Goal: Navigation & Orientation: Find specific page/section

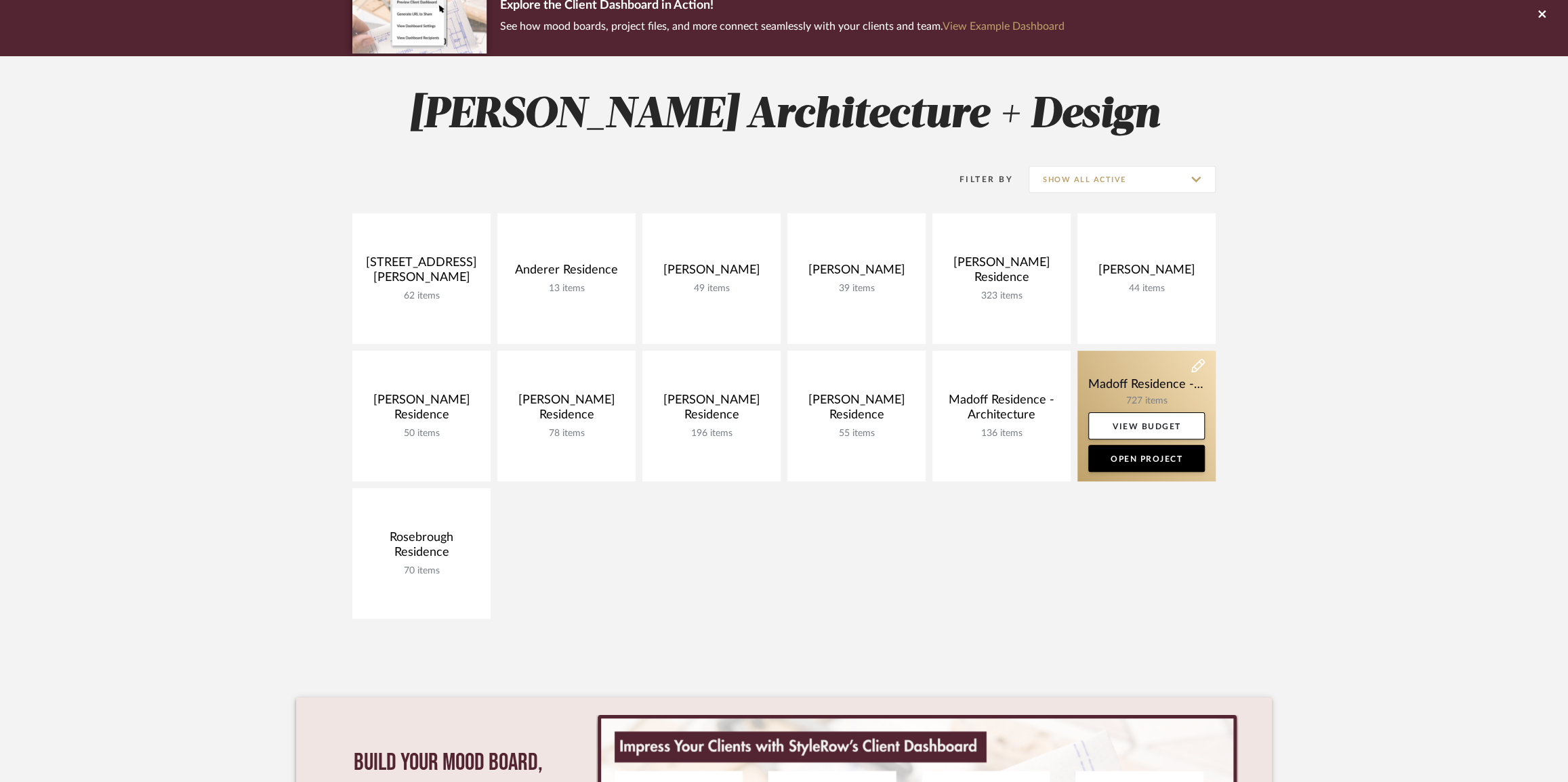
click at [1158, 386] on link at bounding box center [1146, 416] width 138 height 131
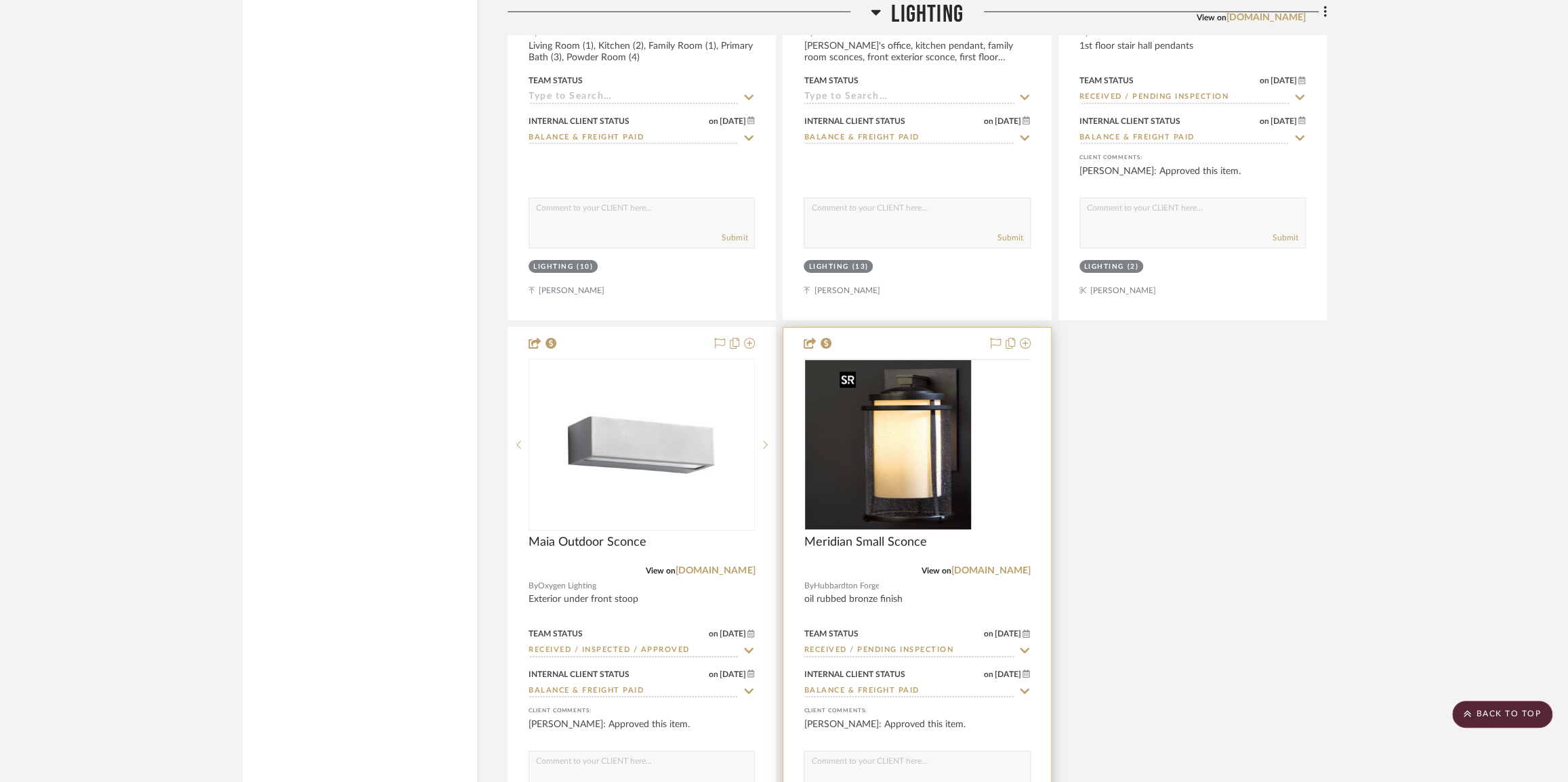
scroll to position [3817, 0]
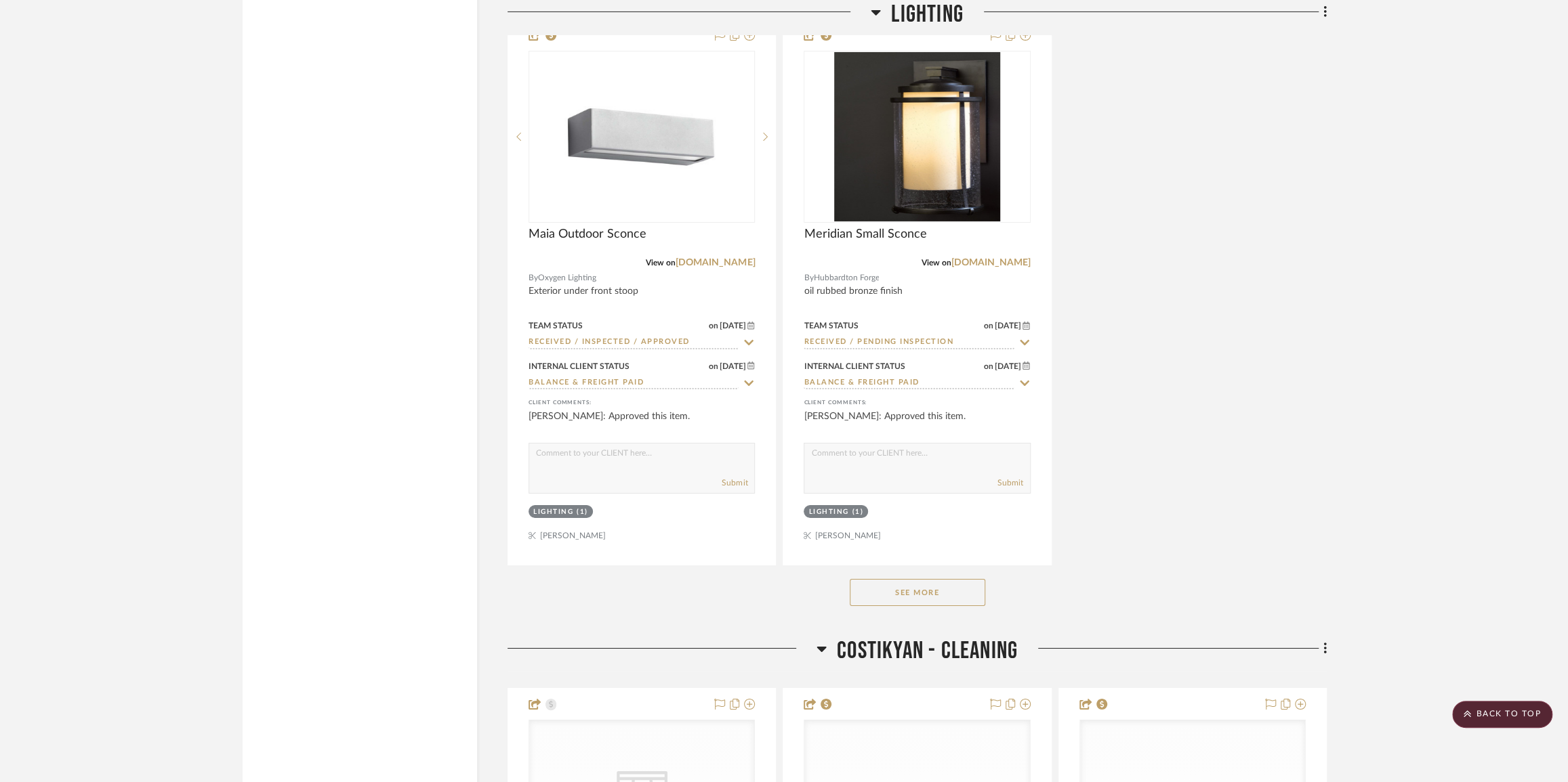
click at [928, 595] on button "See More" at bounding box center [917, 593] width 135 height 27
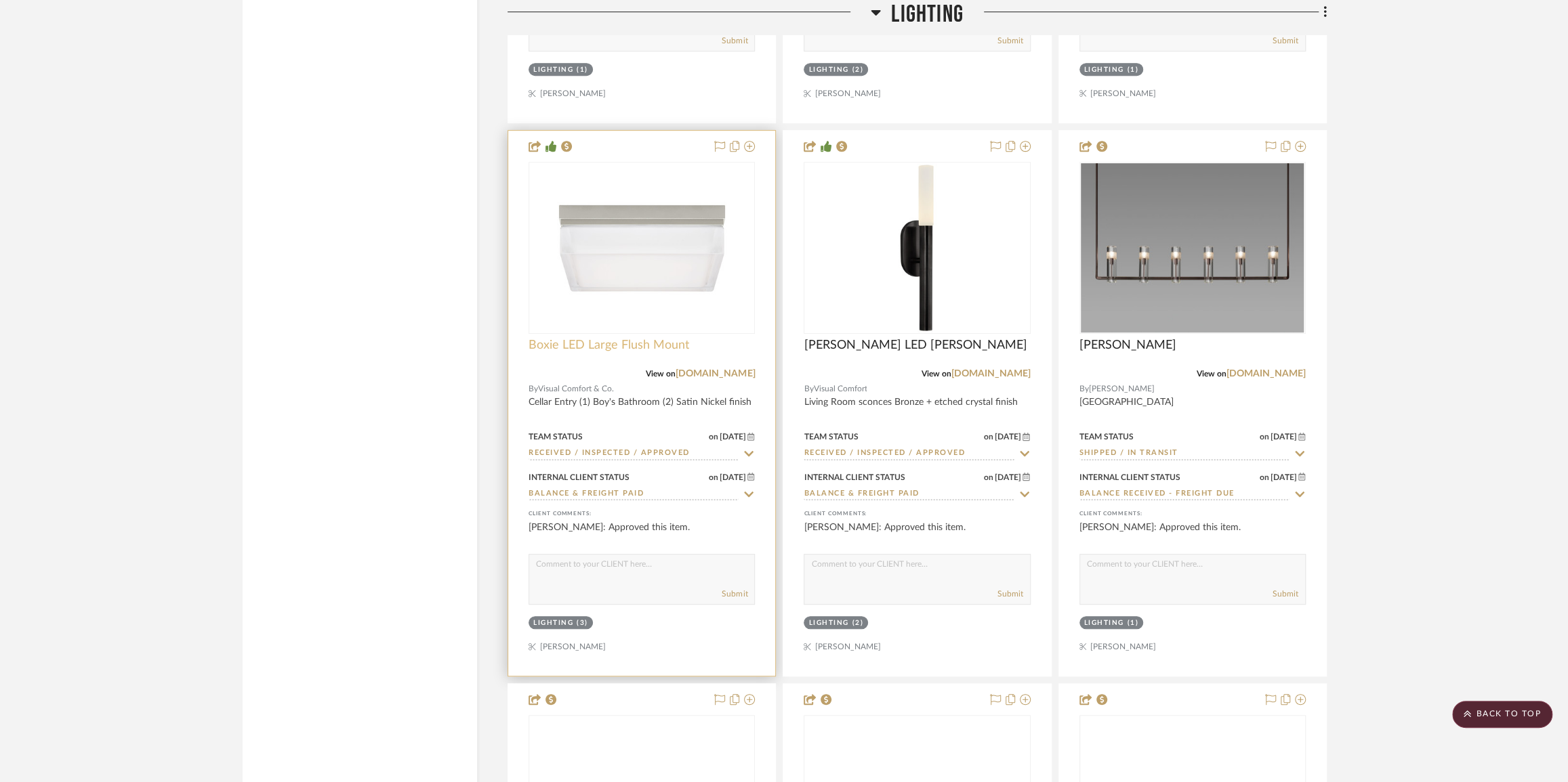
scroll to position [4864, 0]
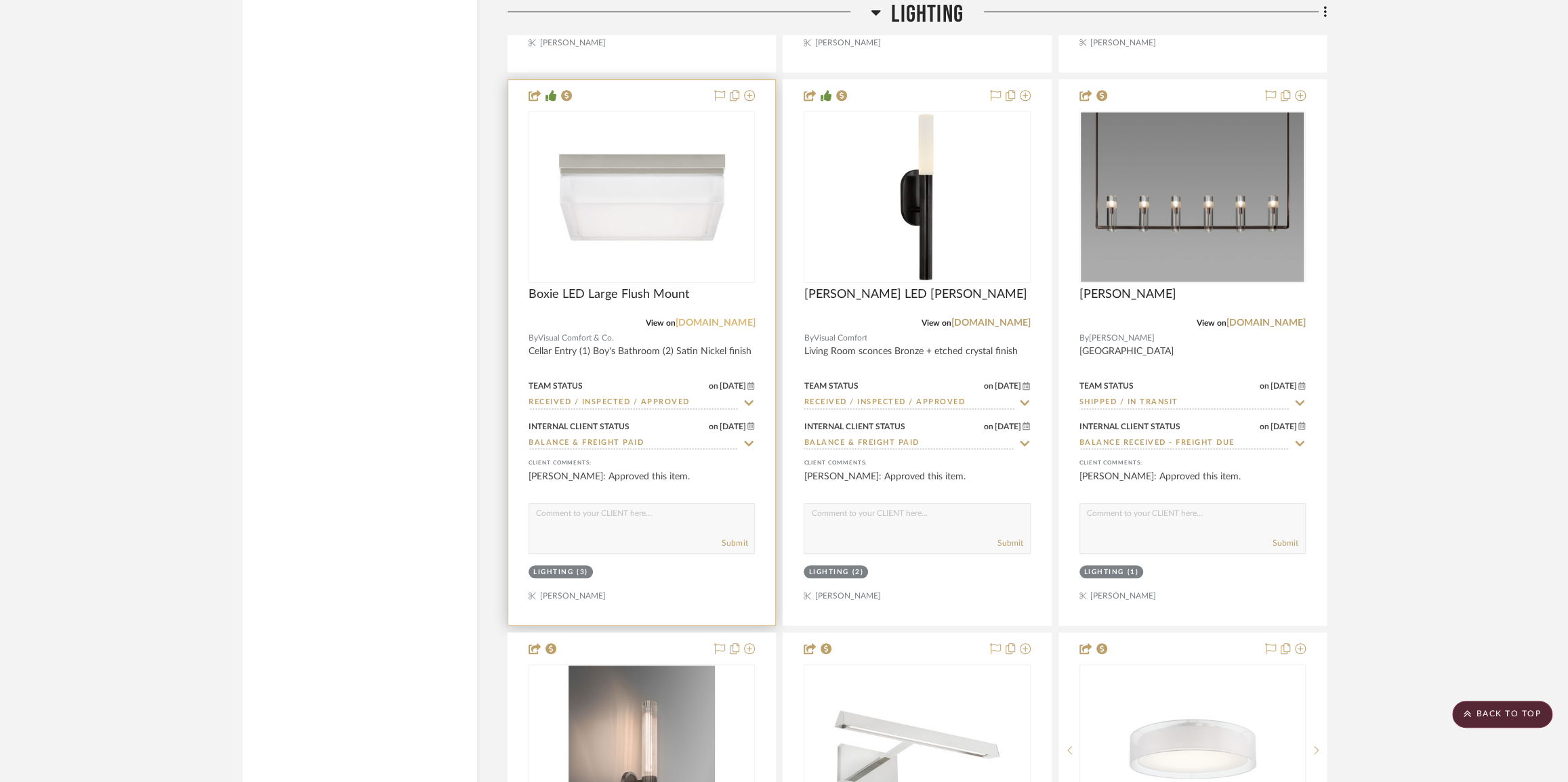
click at [700, 328] on link "[DOMAIN_NAME]" at bounding box center [715, 323] width 79 height 9
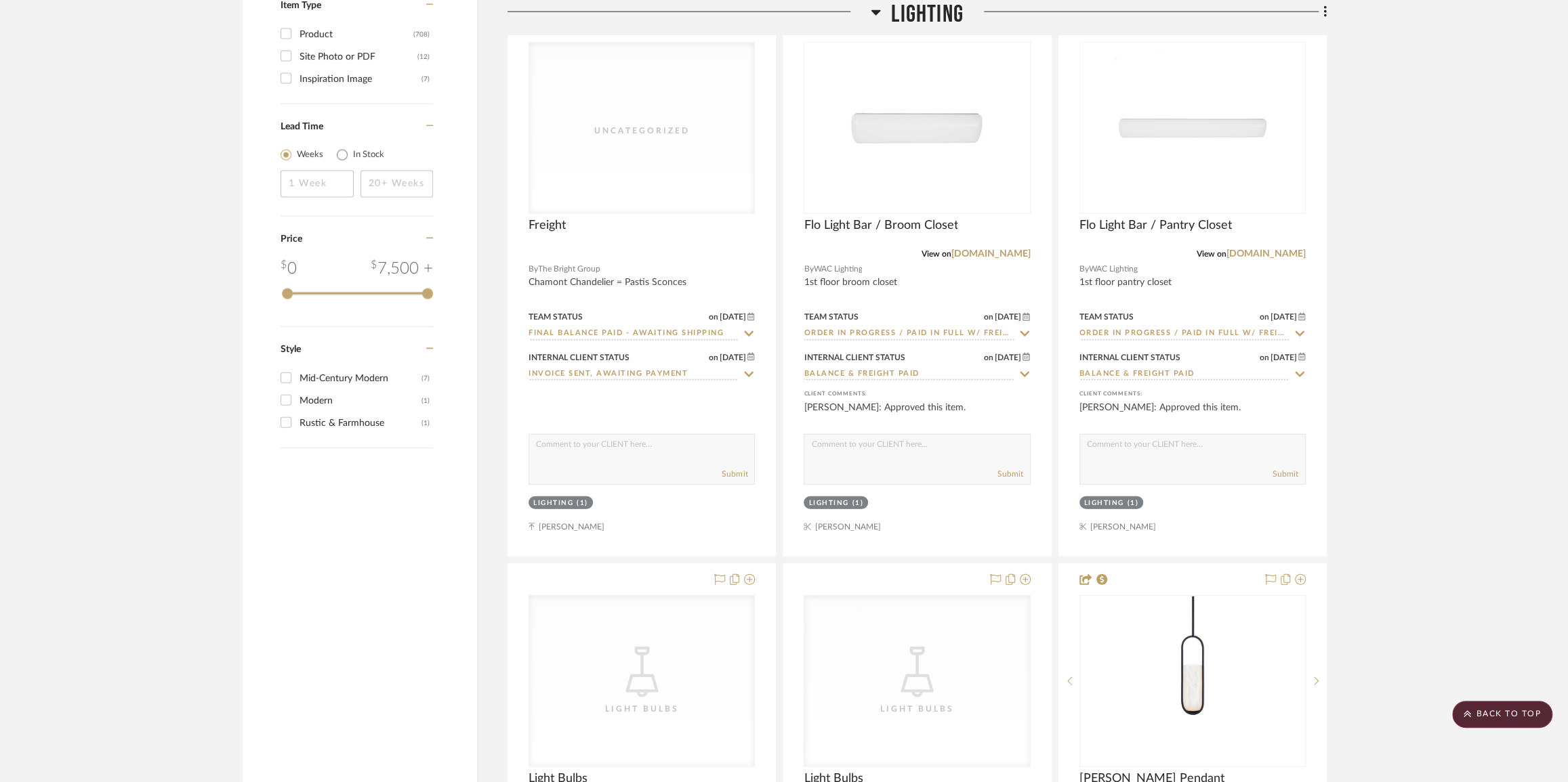
scroll to position [3078, 0]
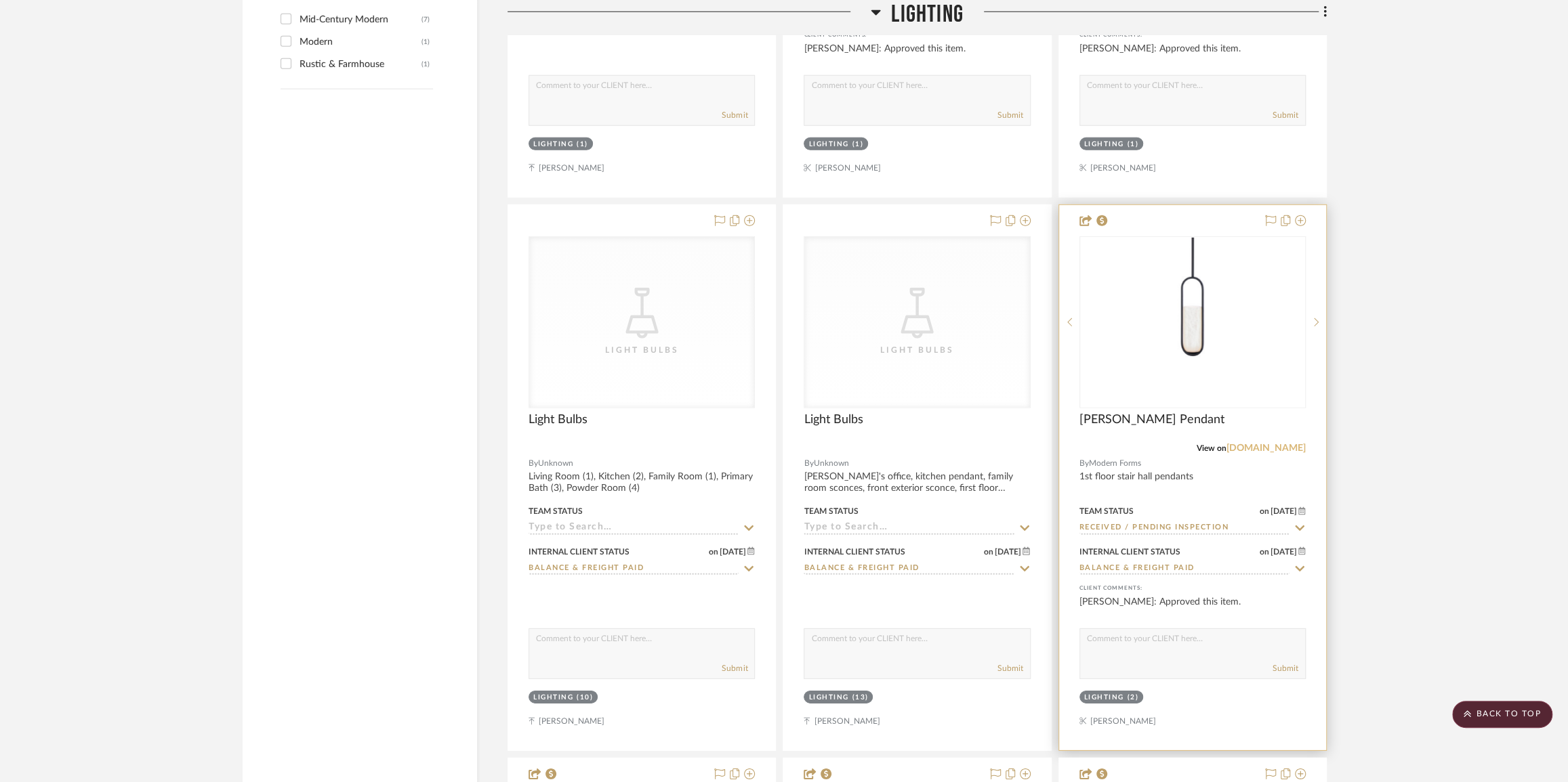
click at [1273, 453] on link "[DOMAIN_NAME]" at bounding box center [1266, 448] width 79 height 9
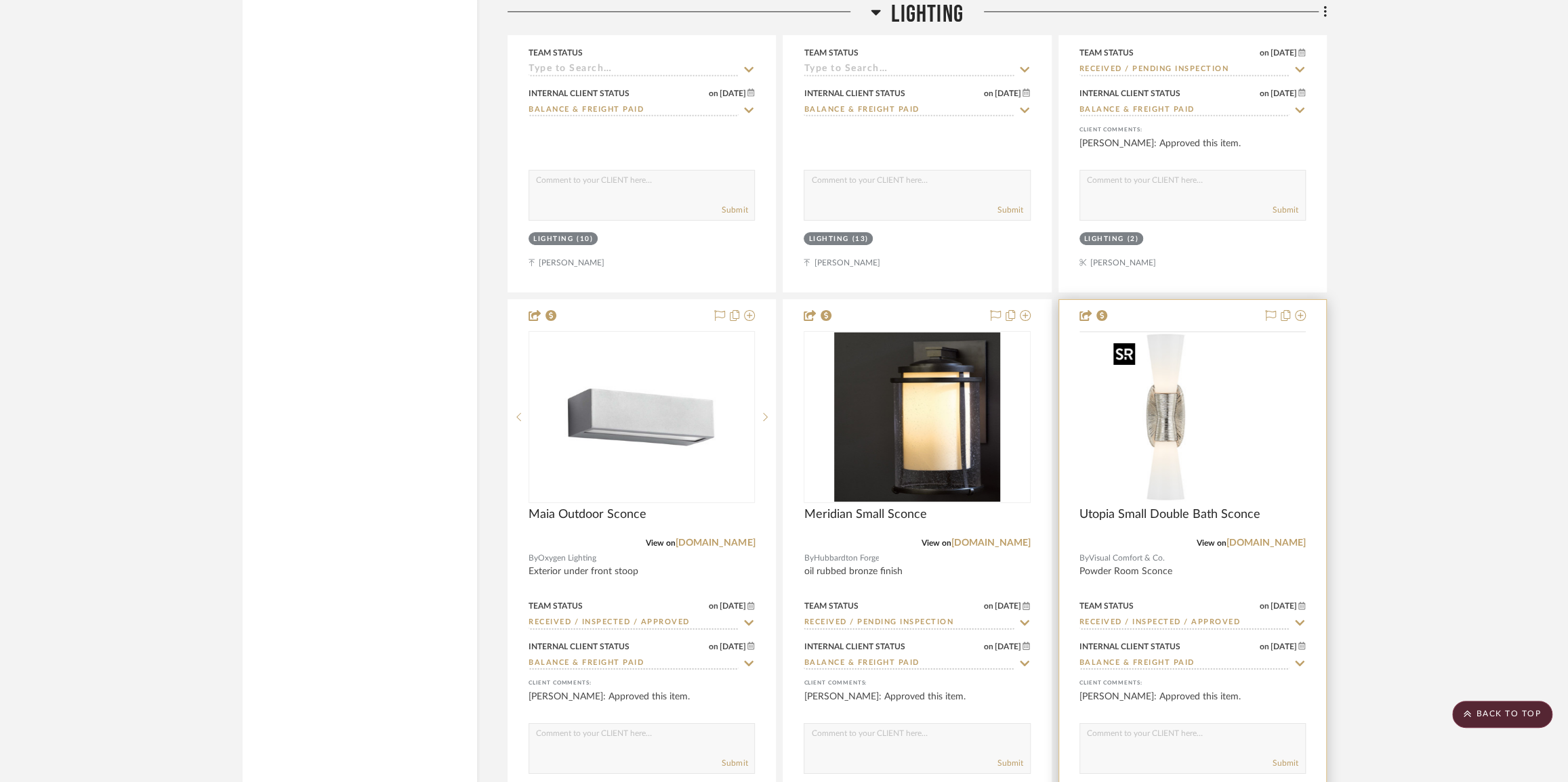
scroll to position [3571, 0]
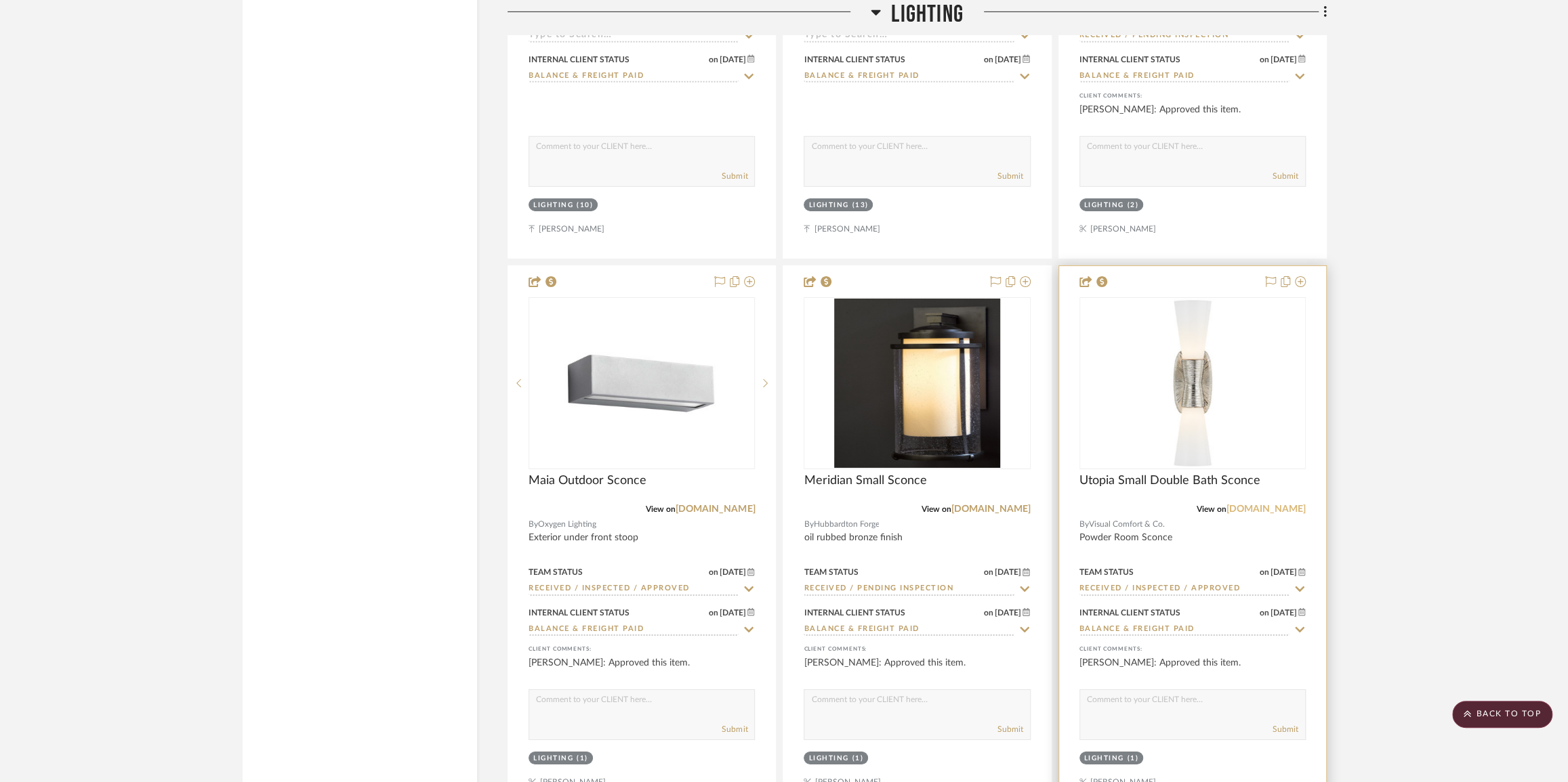
click at [1267, 512] on link "[DOMAIN_NAME]" at bounding box center [1266, 509] width 79 height 9
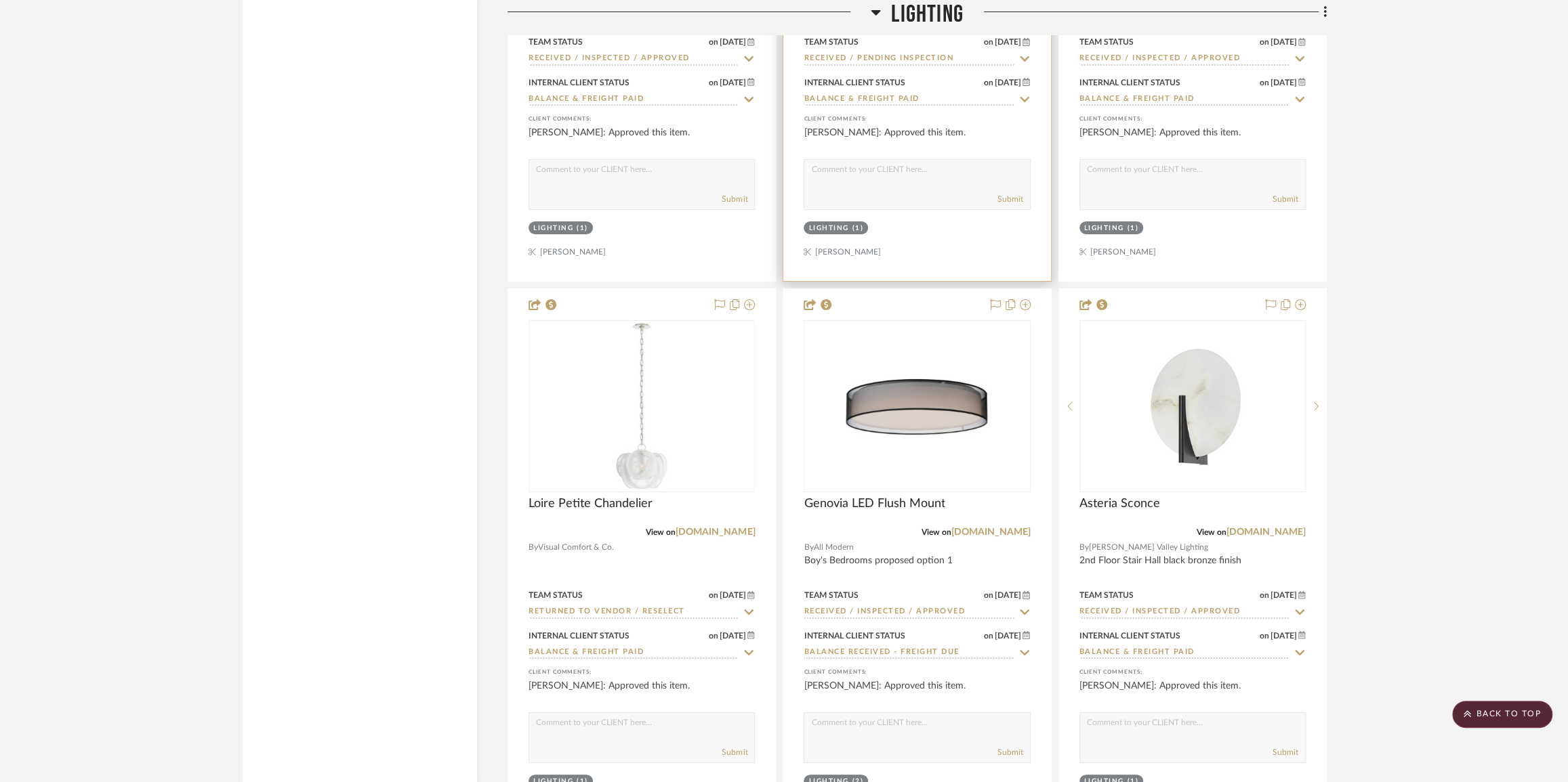
scroll to position [4125, 0]
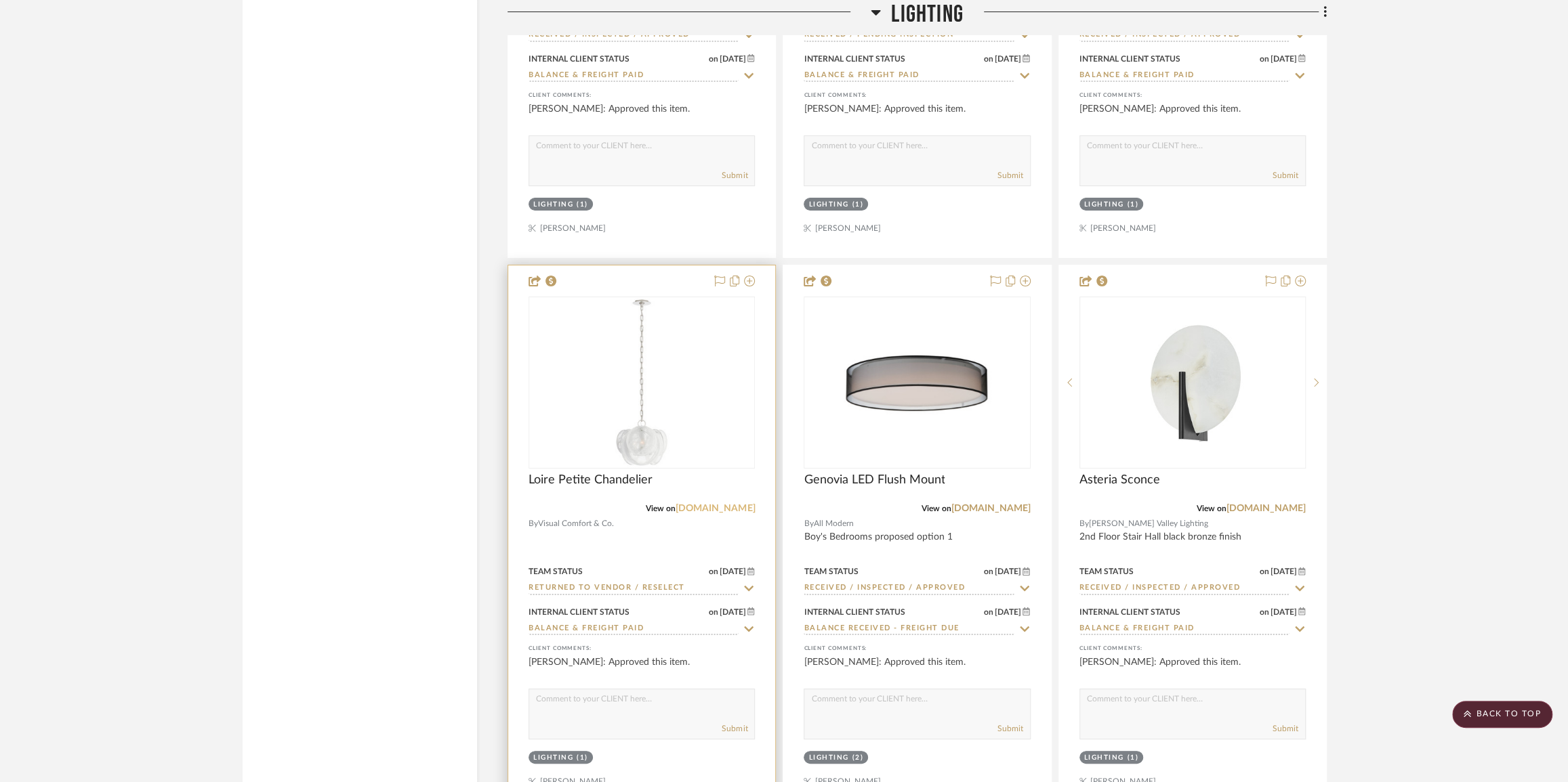
click at [704, 513] on link "[DOMAIN_NAME]" at bounding box center [715, 508] width 79 height 9
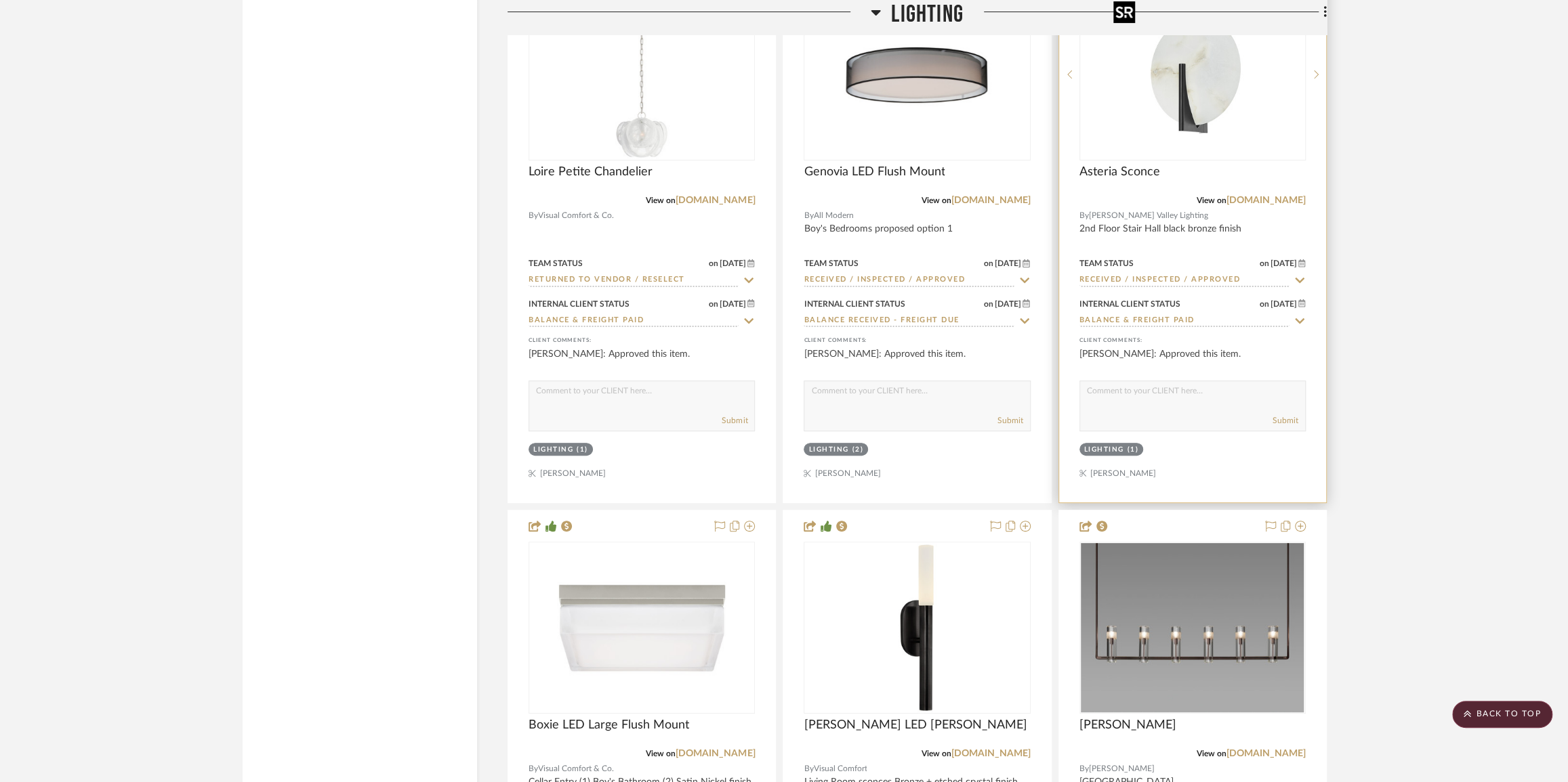
scroll to position [4742, 0]
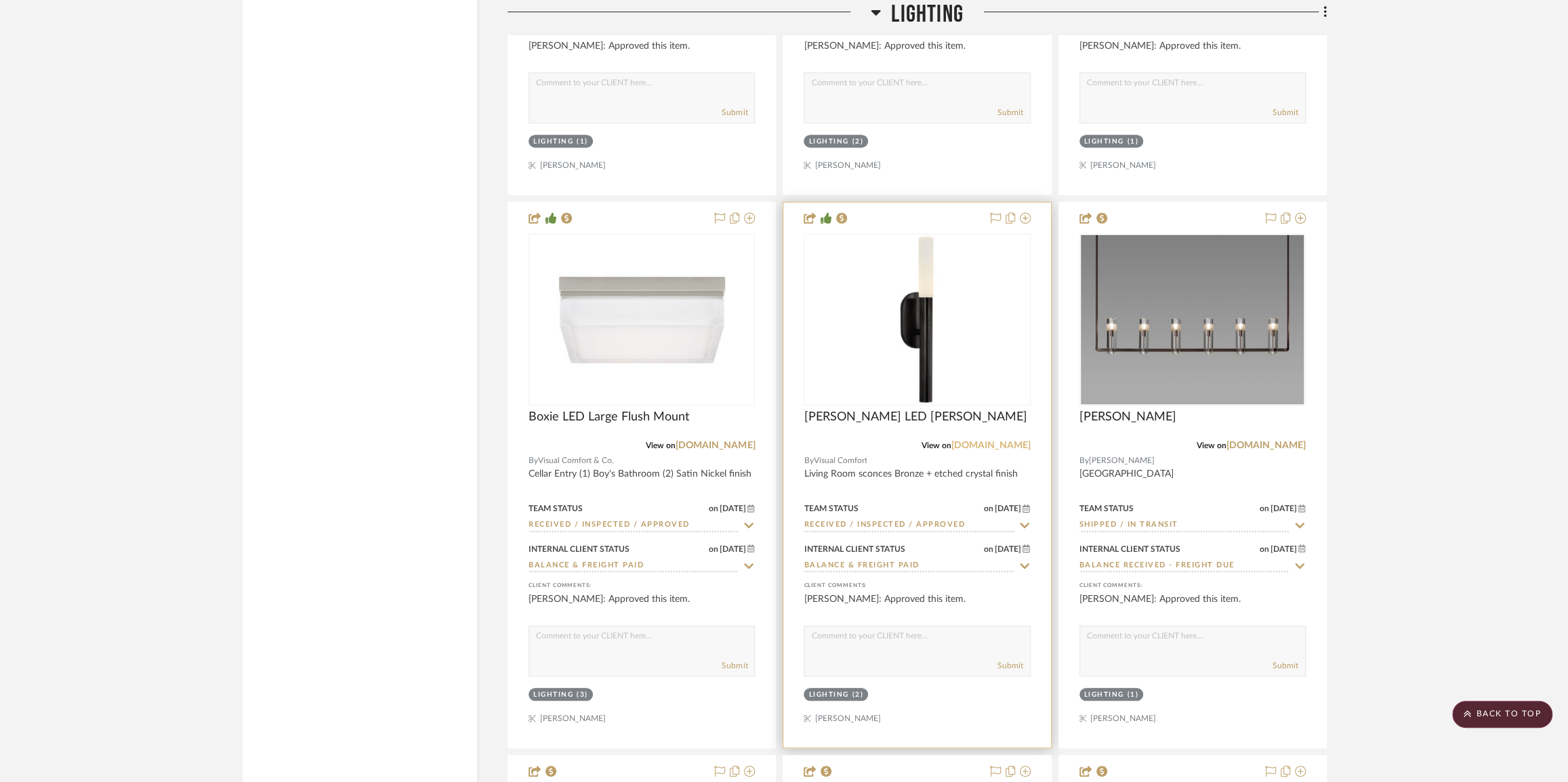
click at [985, 451] on link "[DOMAIN_NAME]" at bounding box center [991, 446] width 79 height 9
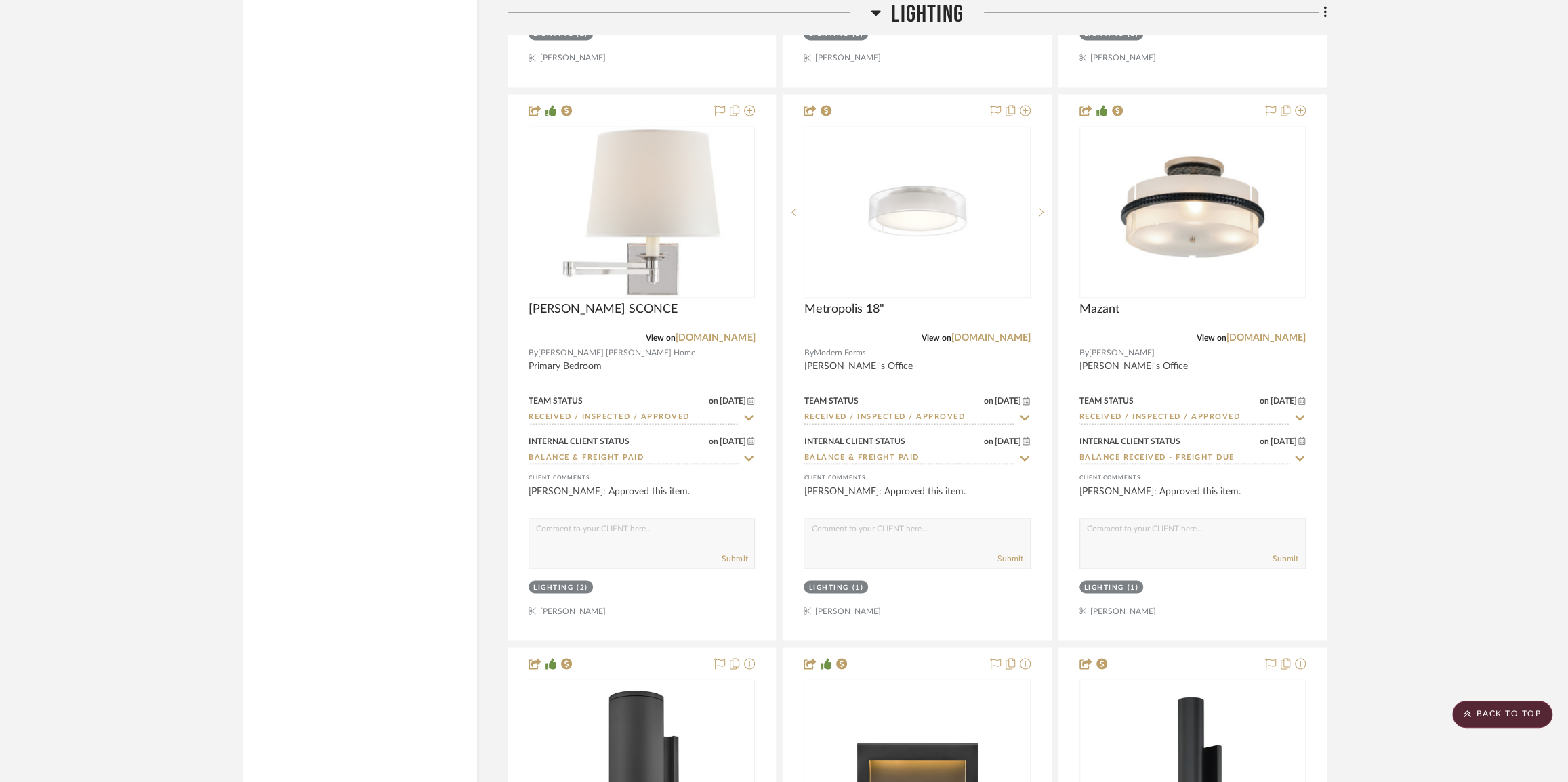
scroll to position [6035, 0]
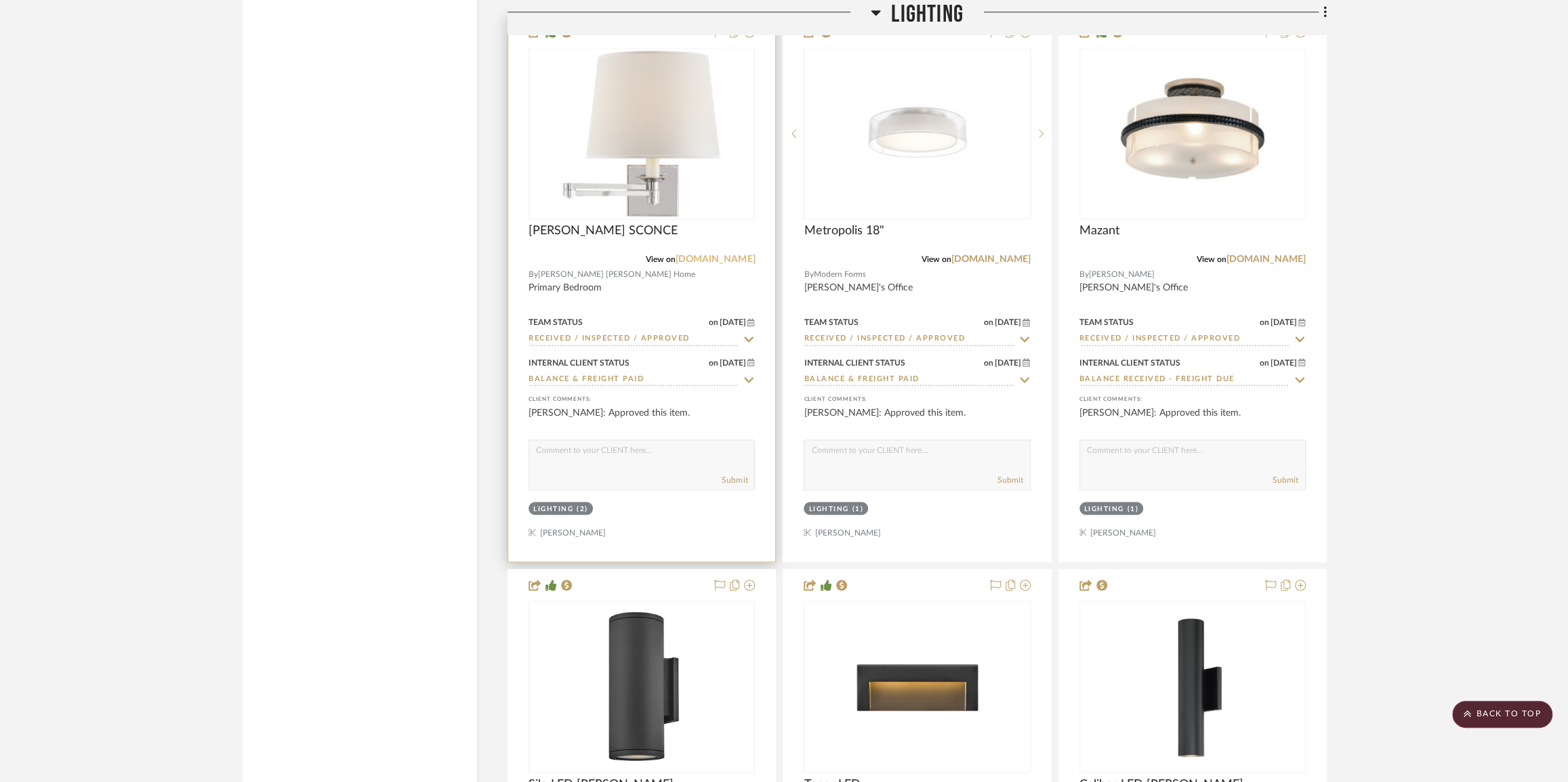
click at [725, 264] on link "[DOMAIN_NAME]" at bounding box center [715, 259] width 79 height 9
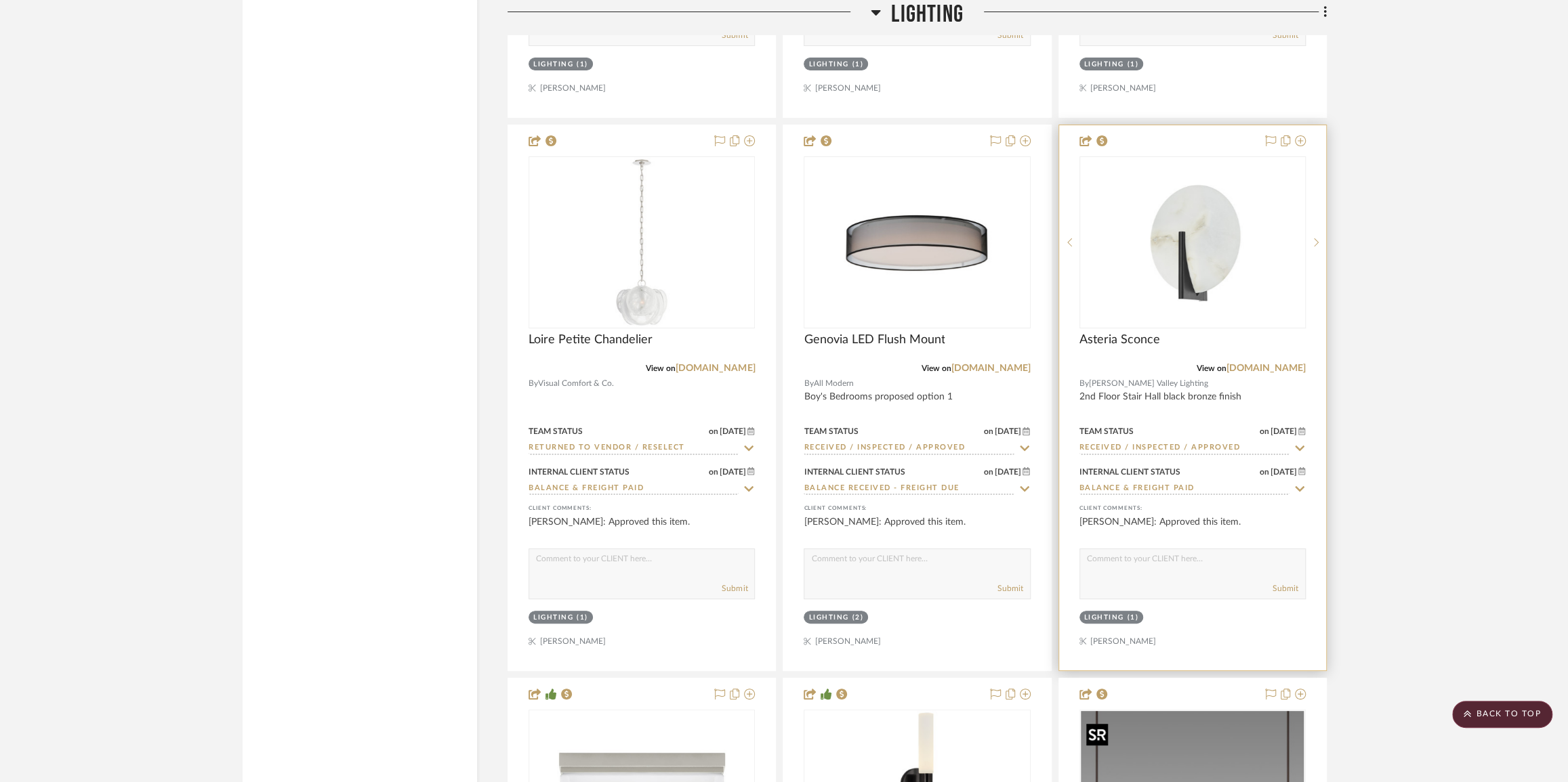
scroll to position [4065, 0]
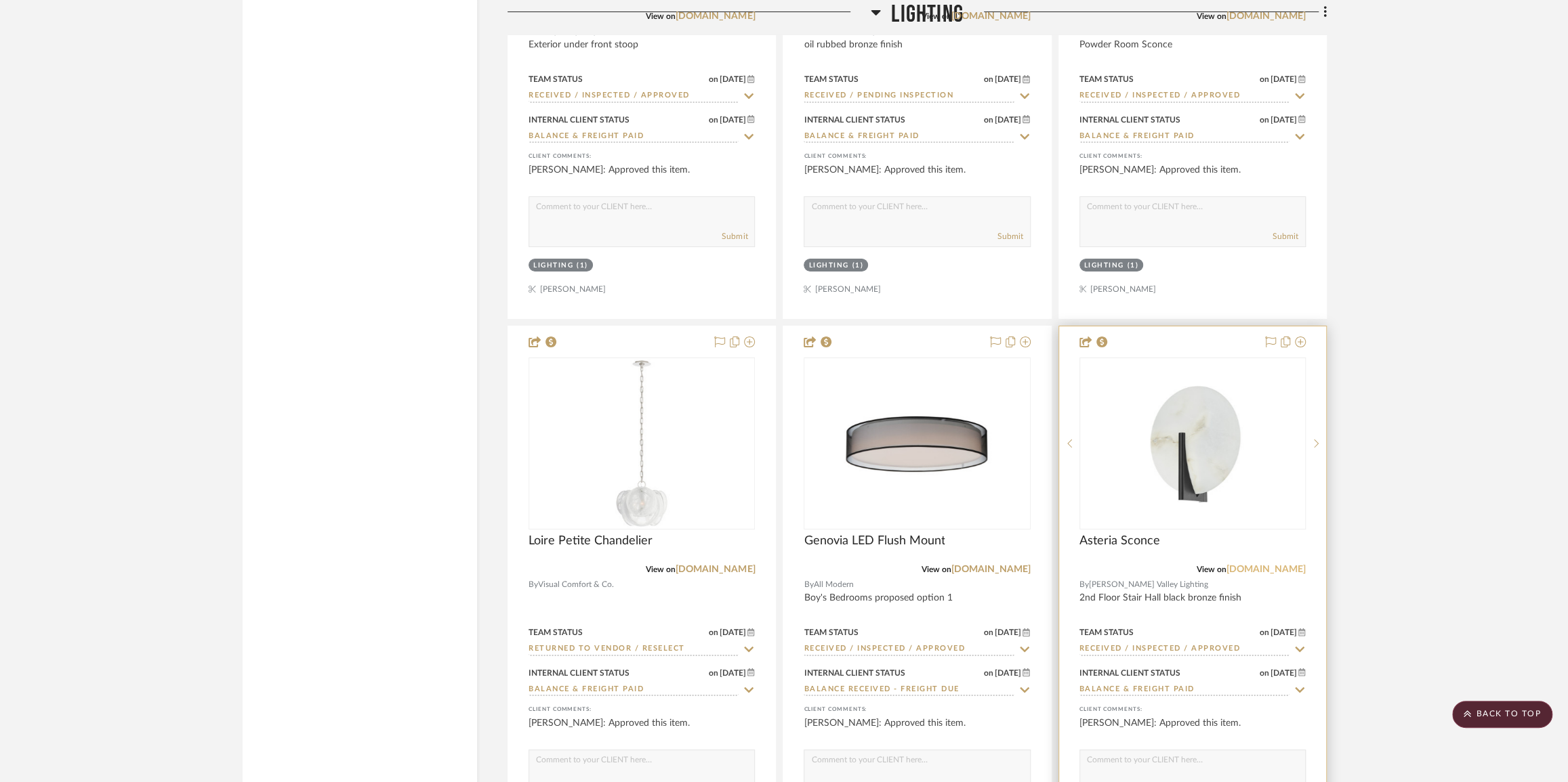
click at [1289, 574] on link "[DOMAIN_NAME]" at bounding box center [1266, 569] width 79 height 9
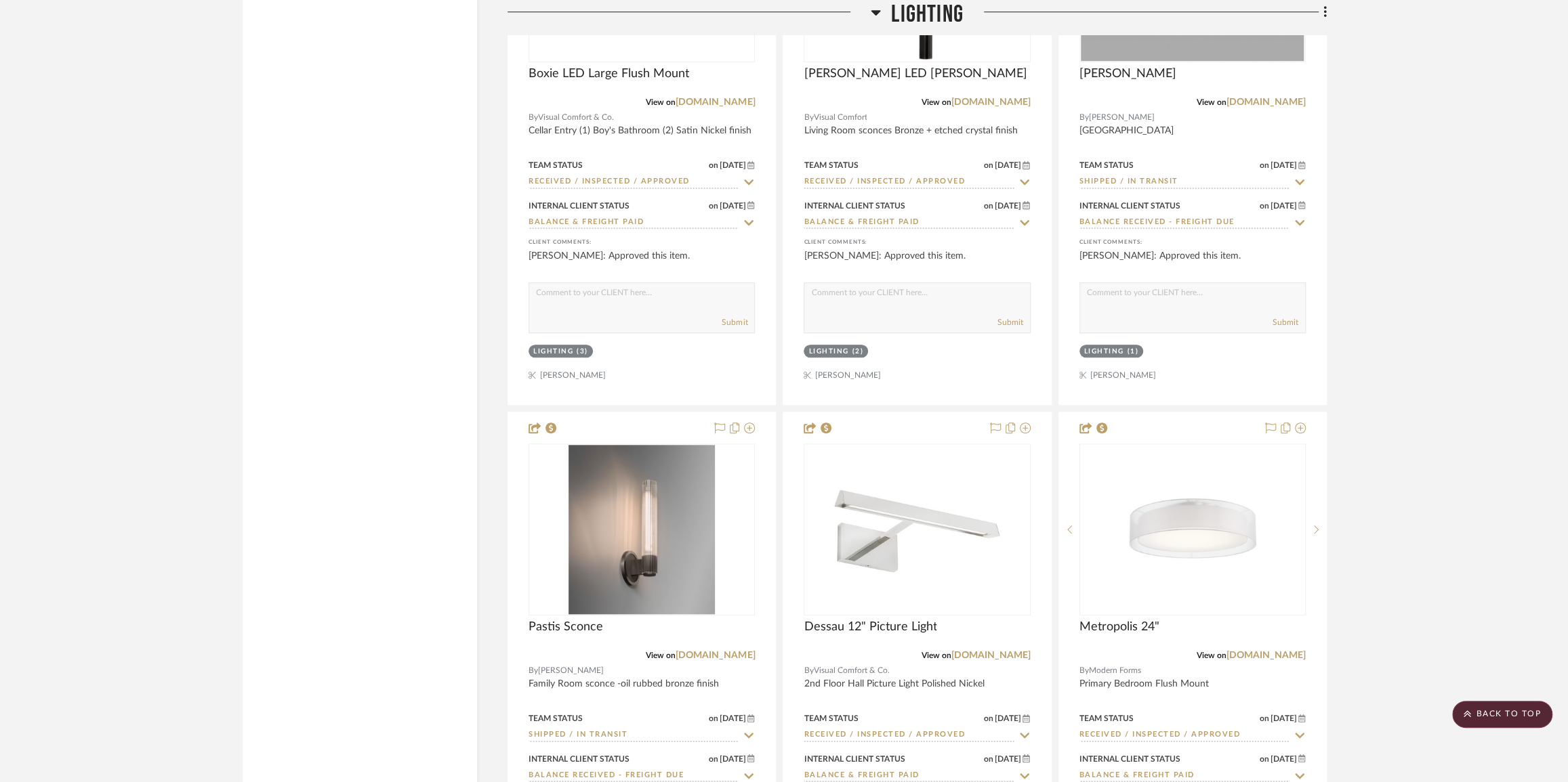
scroll to position [5172, 0]
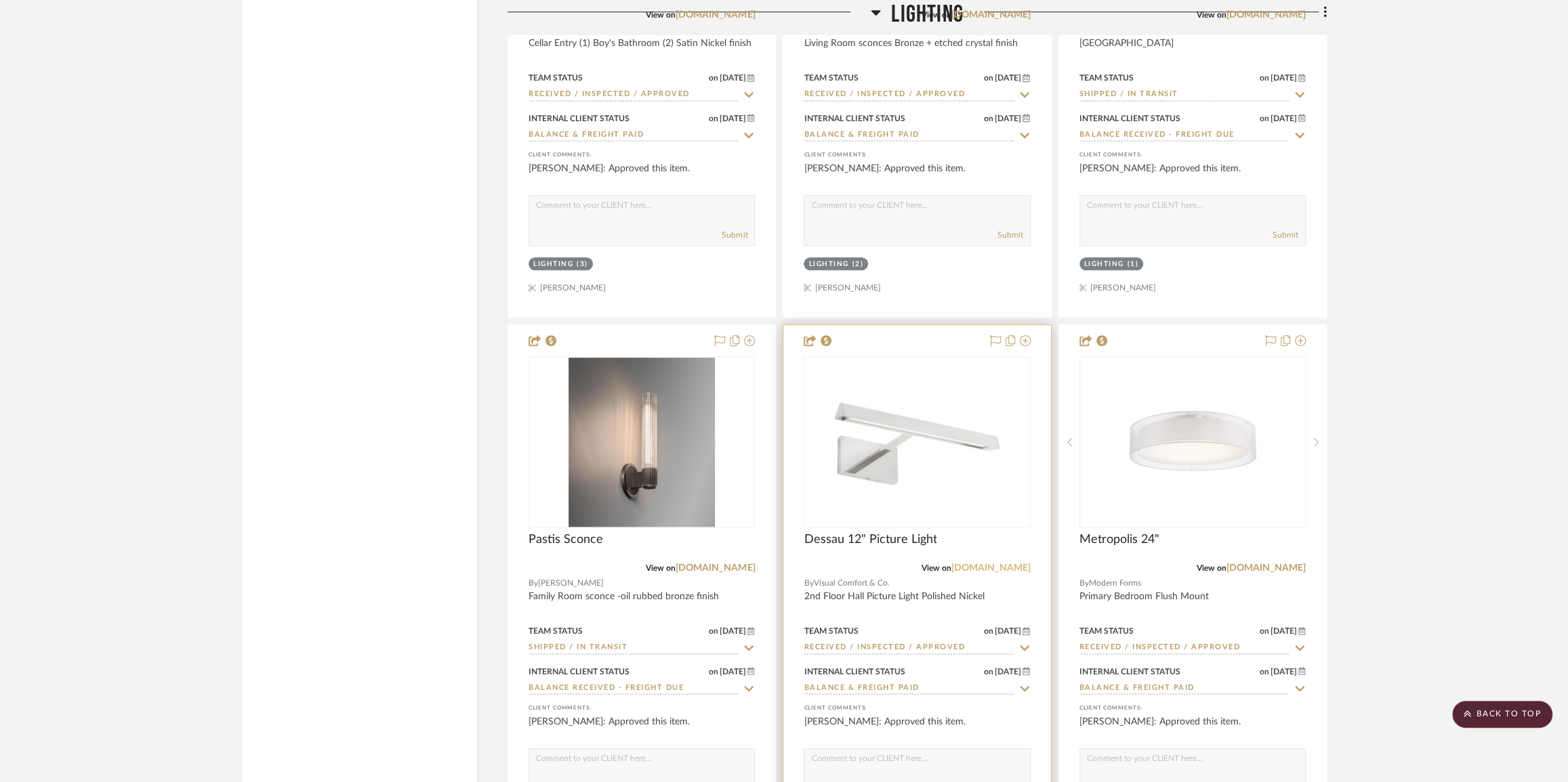
click at [1007, 573] on link "[DOMAIN_NAME]" at bounding box center [991, 568] width 79 height 9
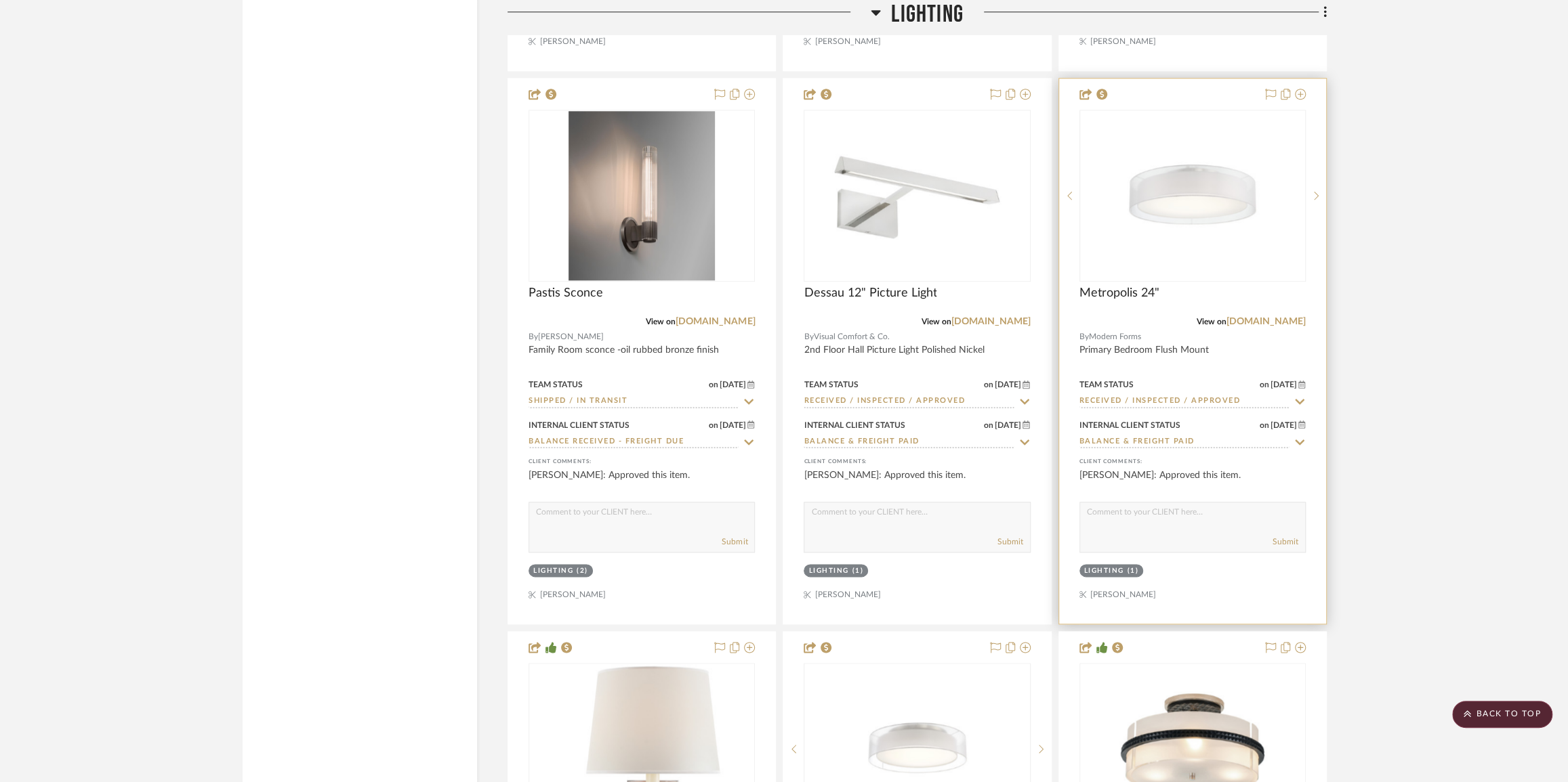
scroll to position [5419, 0]
click at [1277, 326] on link "[DOMAIN_NAME]" at bounding box center [1266, 321] width 79 height 9
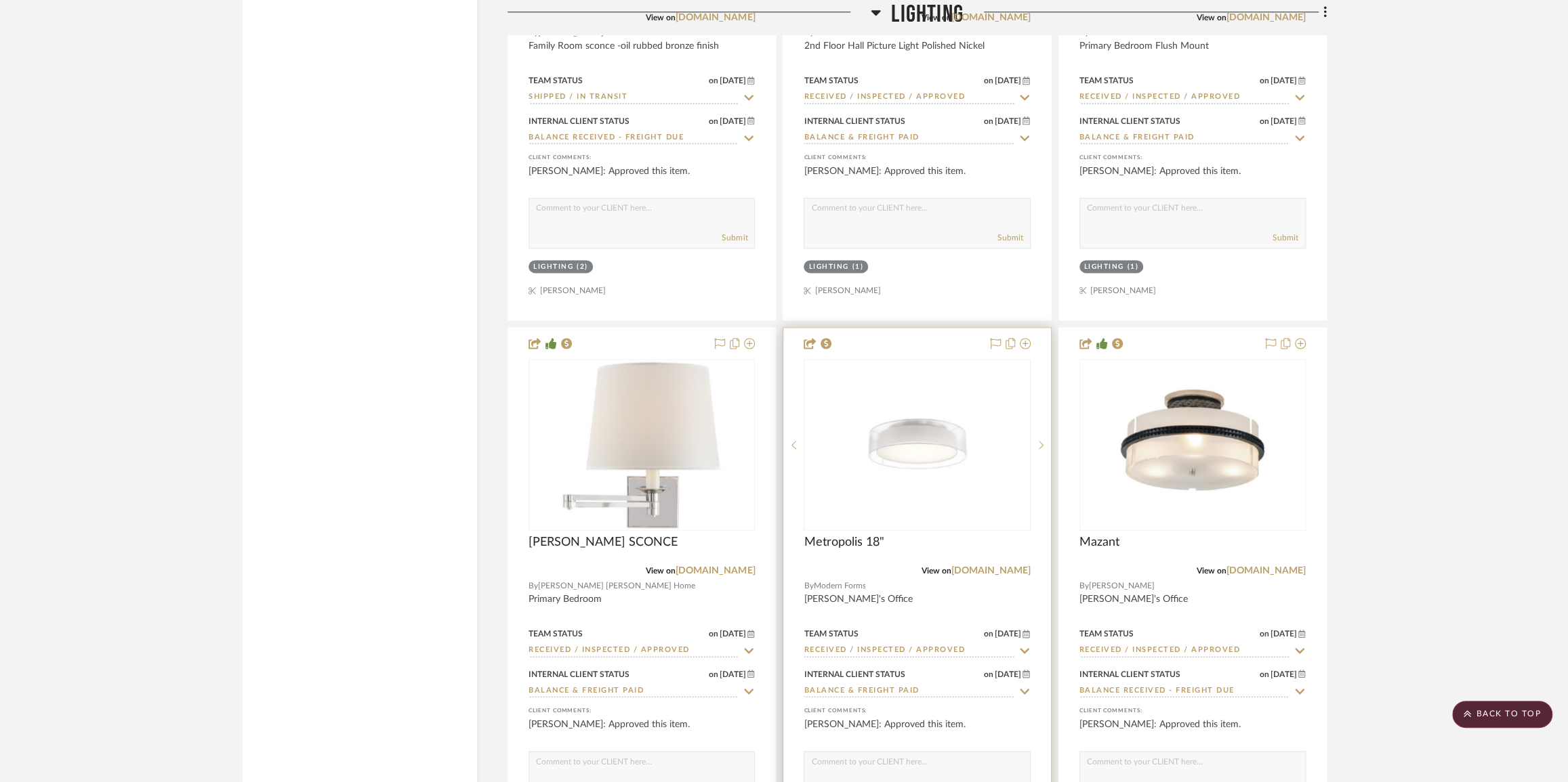
scroll to position [5788, 0]
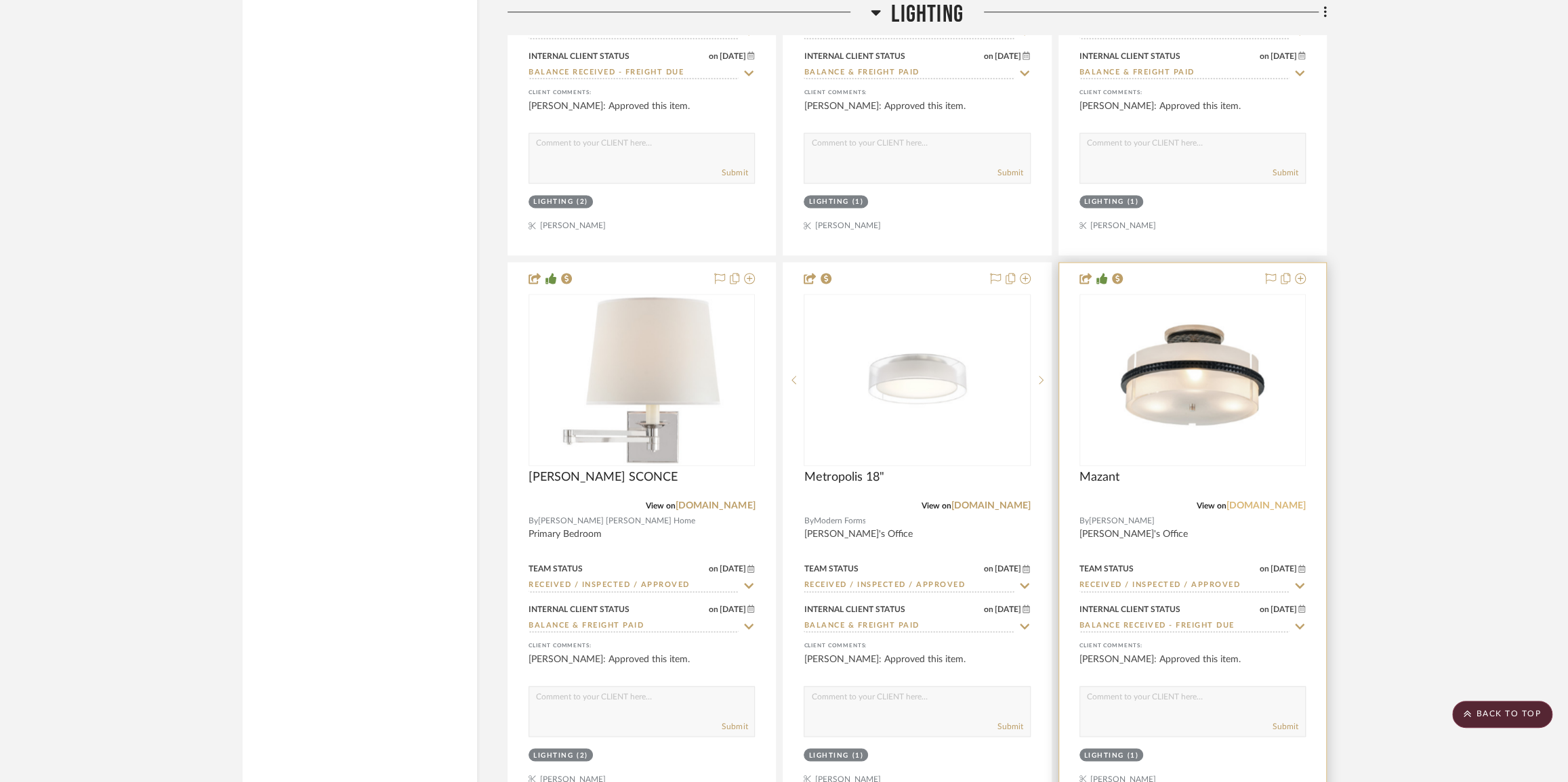
click at [1293, 511] on link "[DOMAIN_NAME]" at bounding box center [1266, 505] width 79 height 9
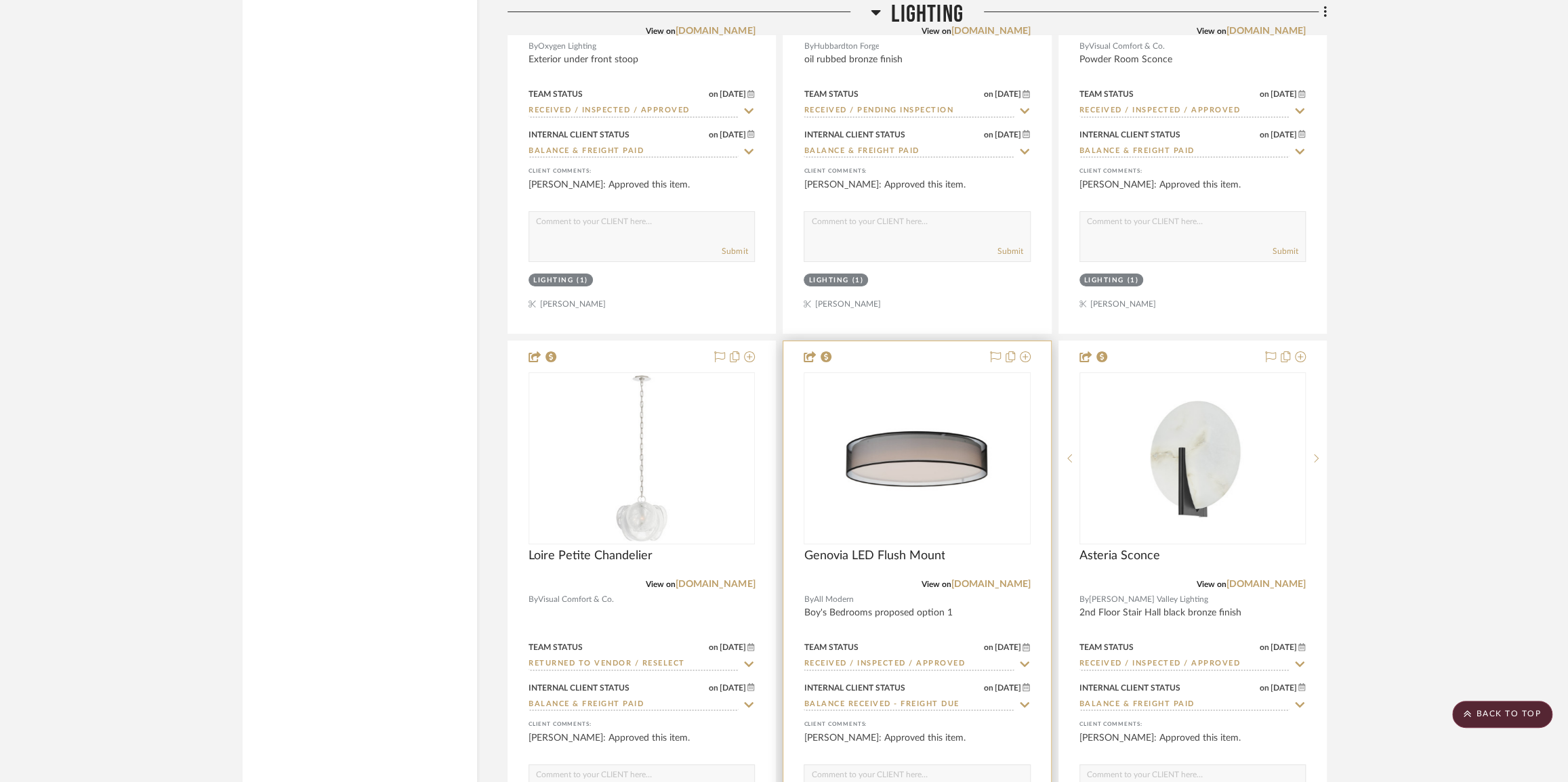
scroll to position [4125, 0]
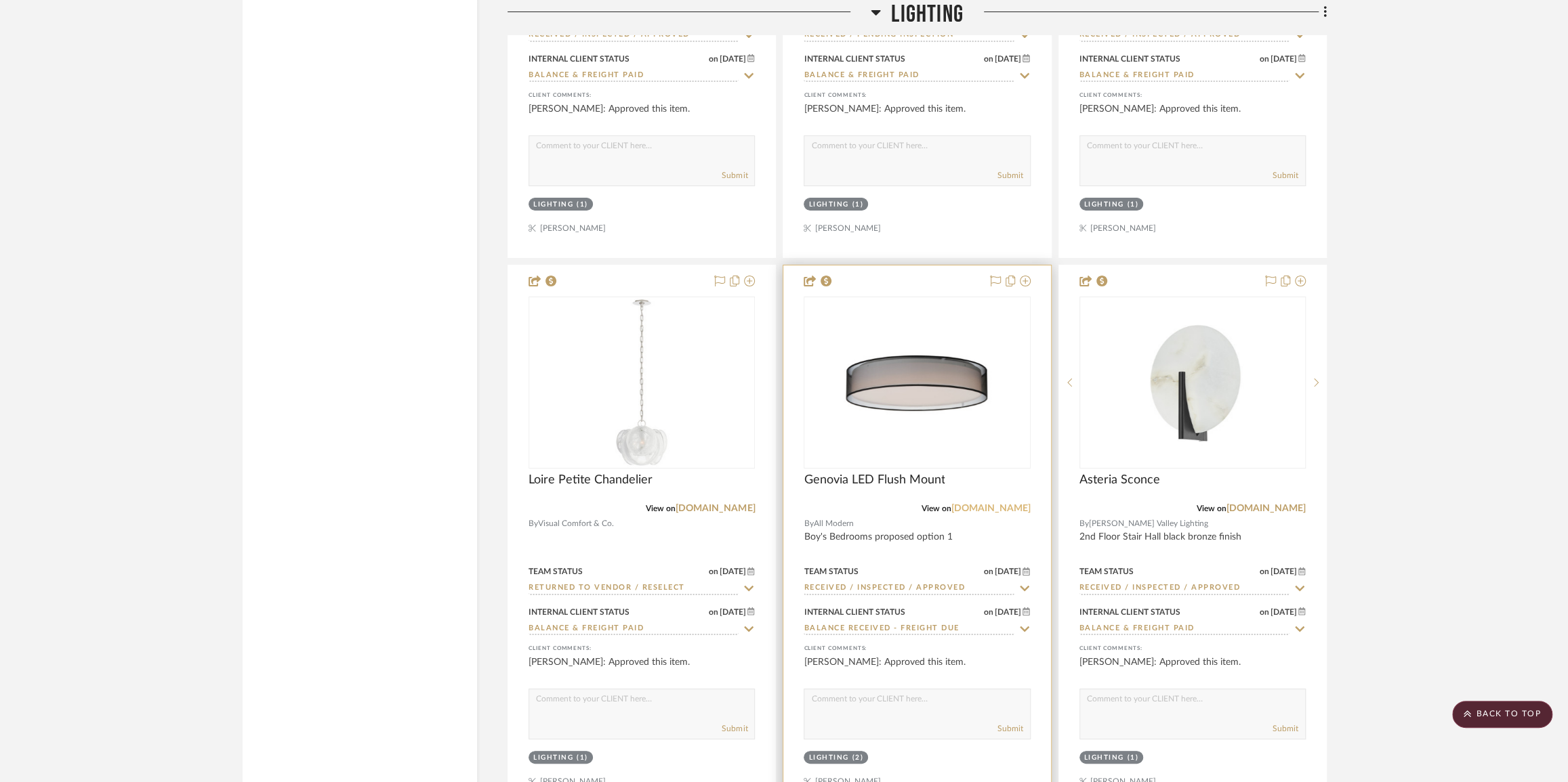
click at [1000, 513] on link "[DOMAIN_NAME]" at bounding box center [991, 508] width 79 height 9
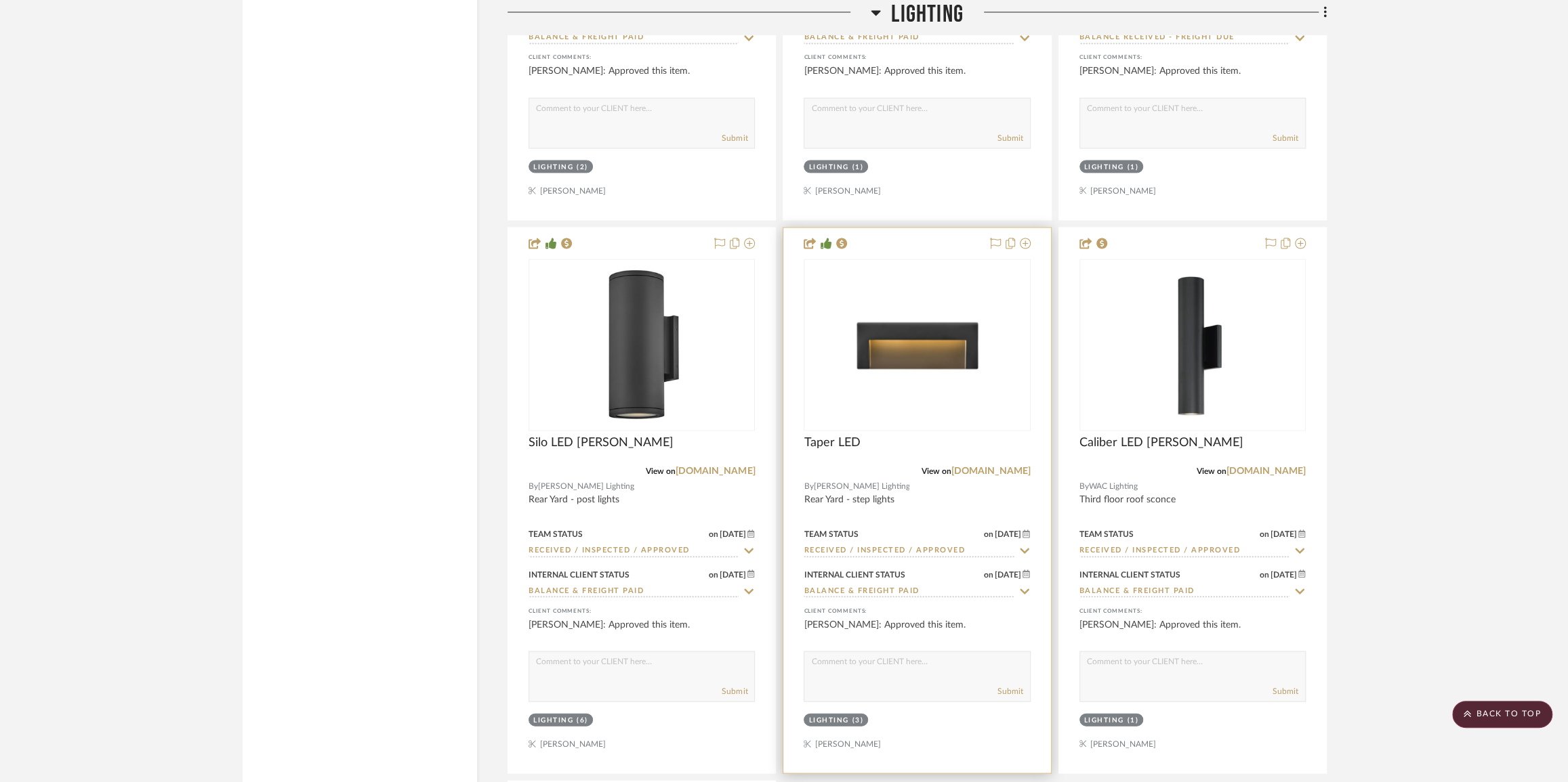
scroll to position [6527, 0]
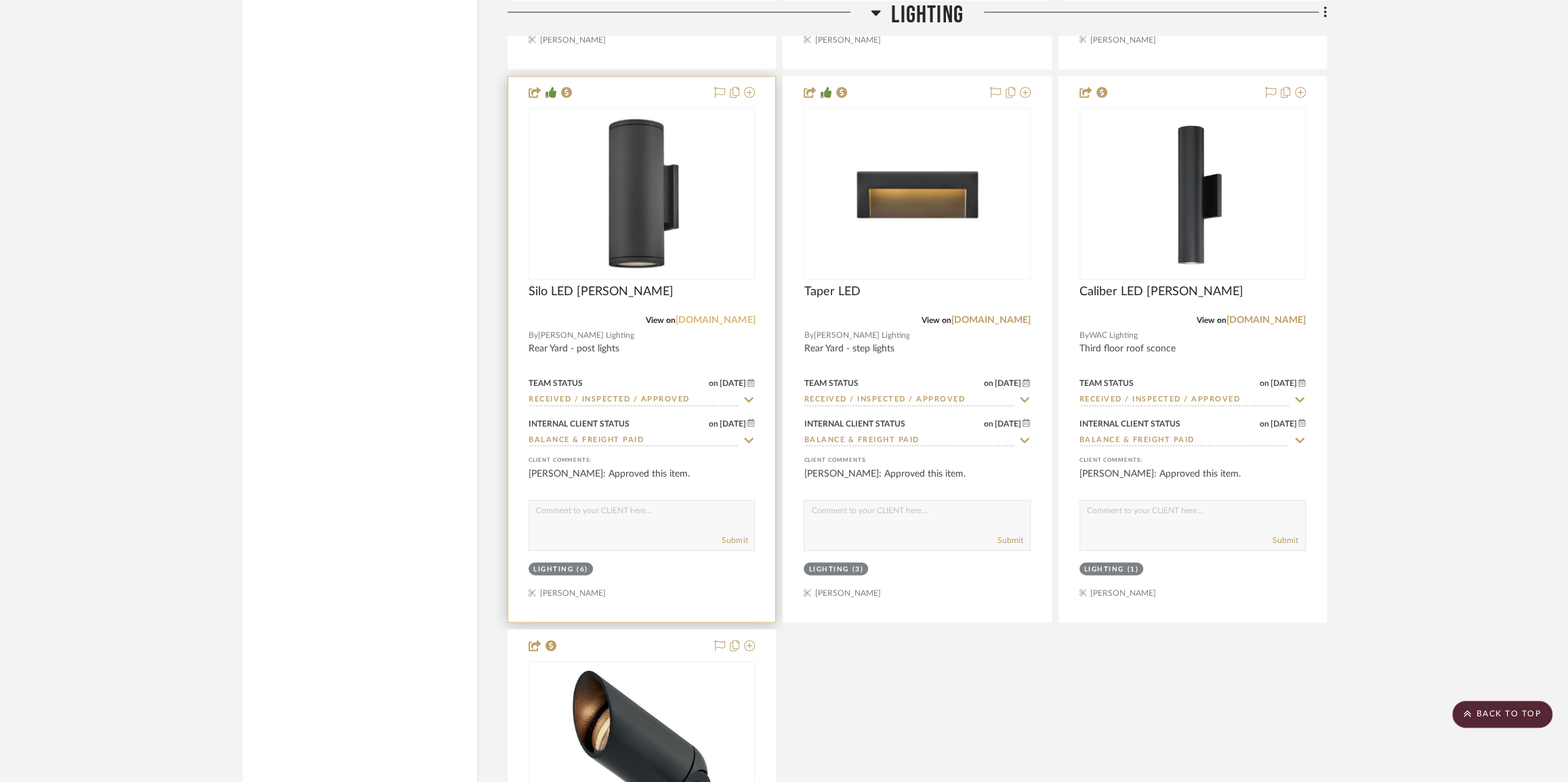
click at [743, 325] on link "[DOMAIN_NAME]" at bounding box center [715, 320] width 79 height 9
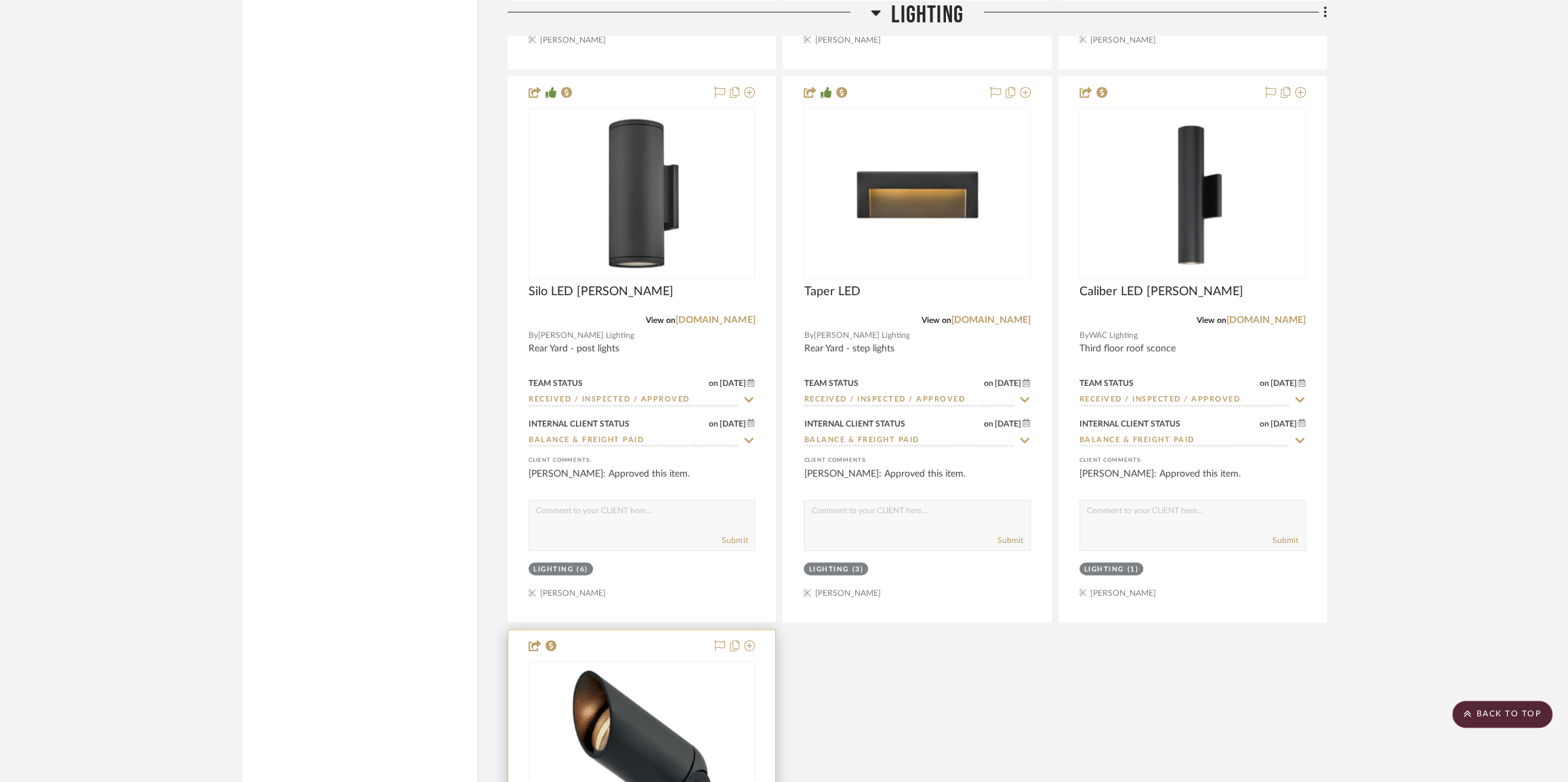
scroll to position [6835, 0]
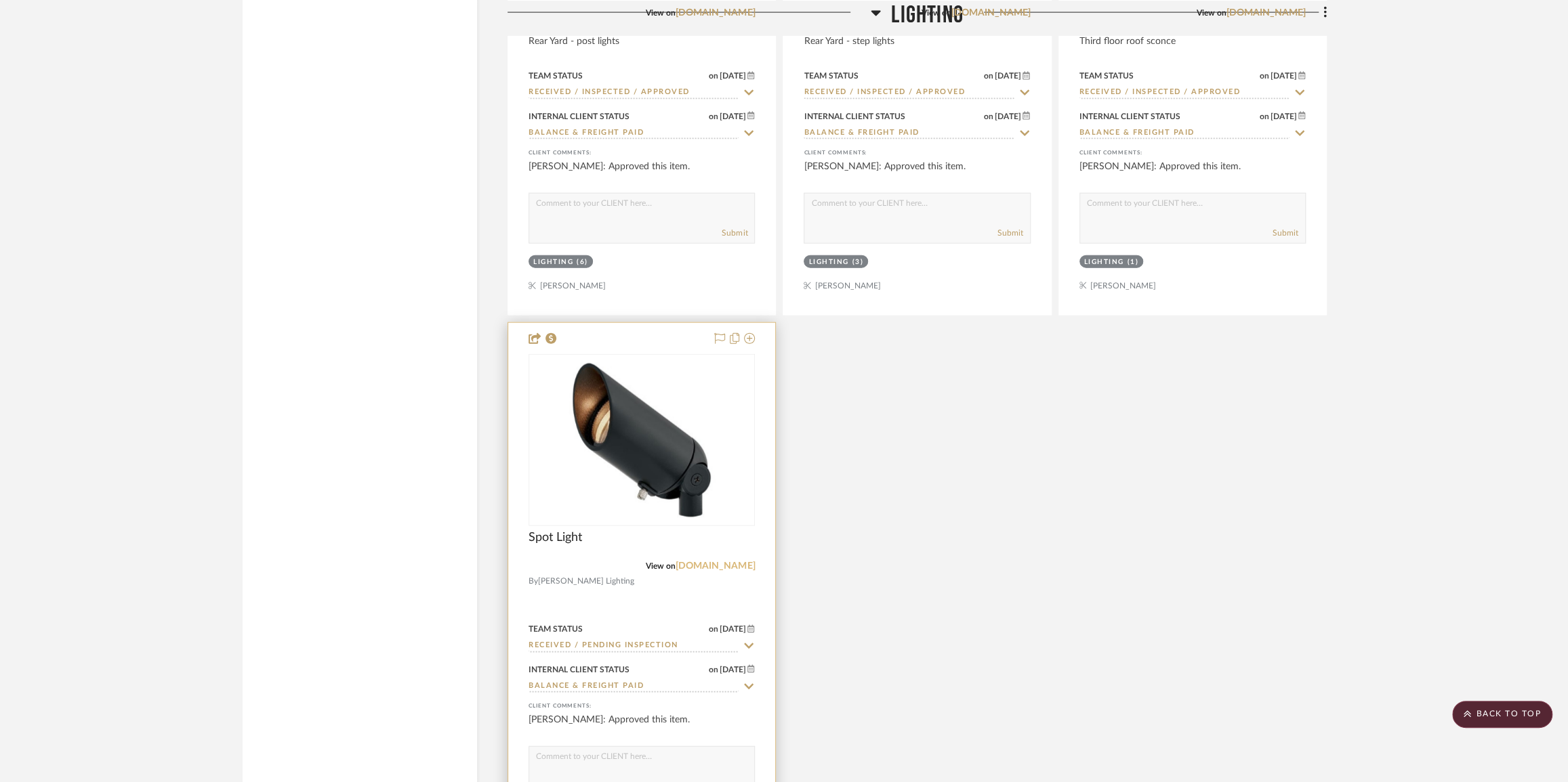
click at [724, 571] on link "[DOMAIN_NAME]" at bounding box center [715, 566] width 79 height 9
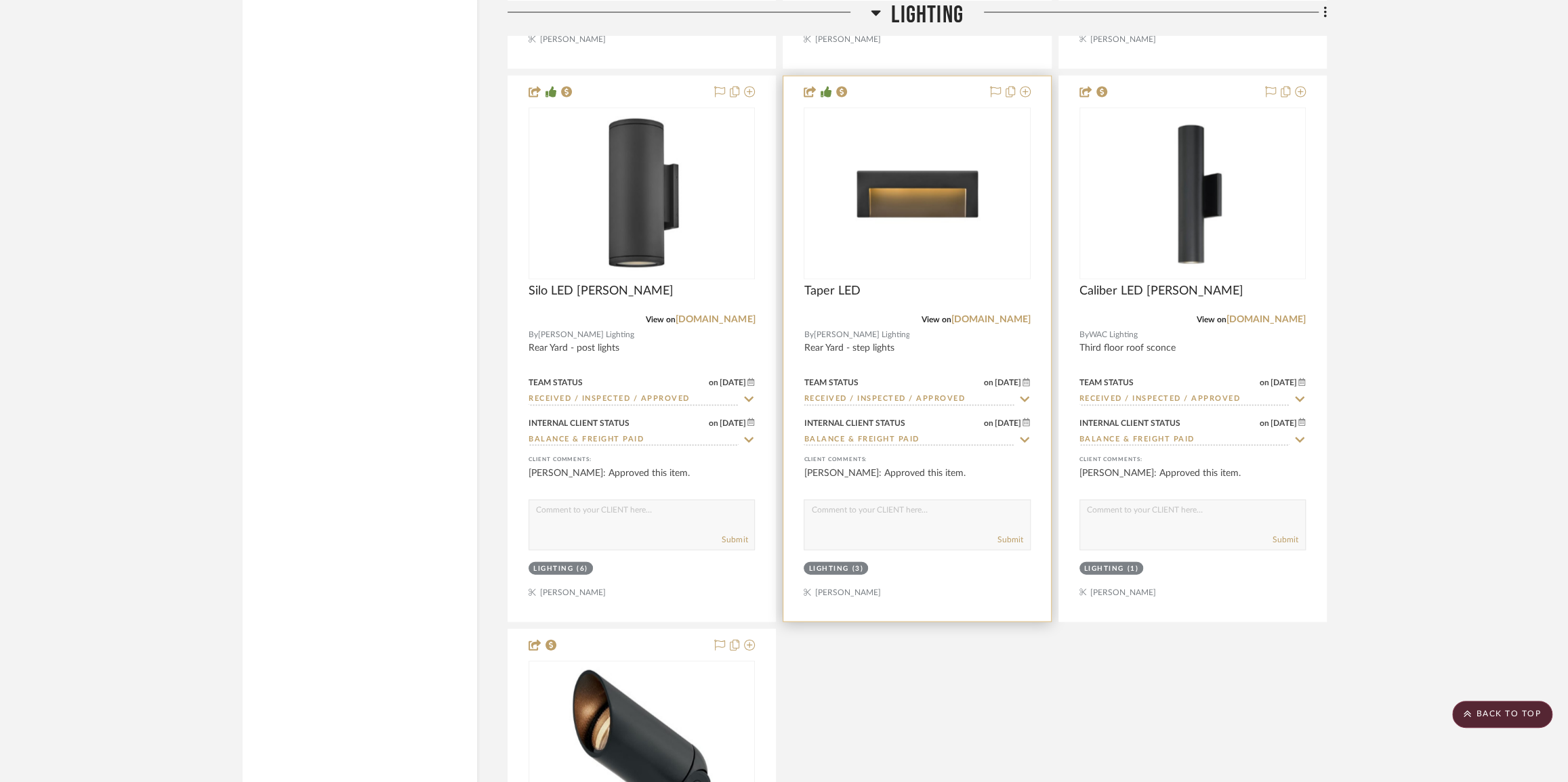
scroll to position [6527, 0]
click at [1012, 325] on link "[DOMAIN_NAME]" at bounding box center [991, 320] width 79 height 9
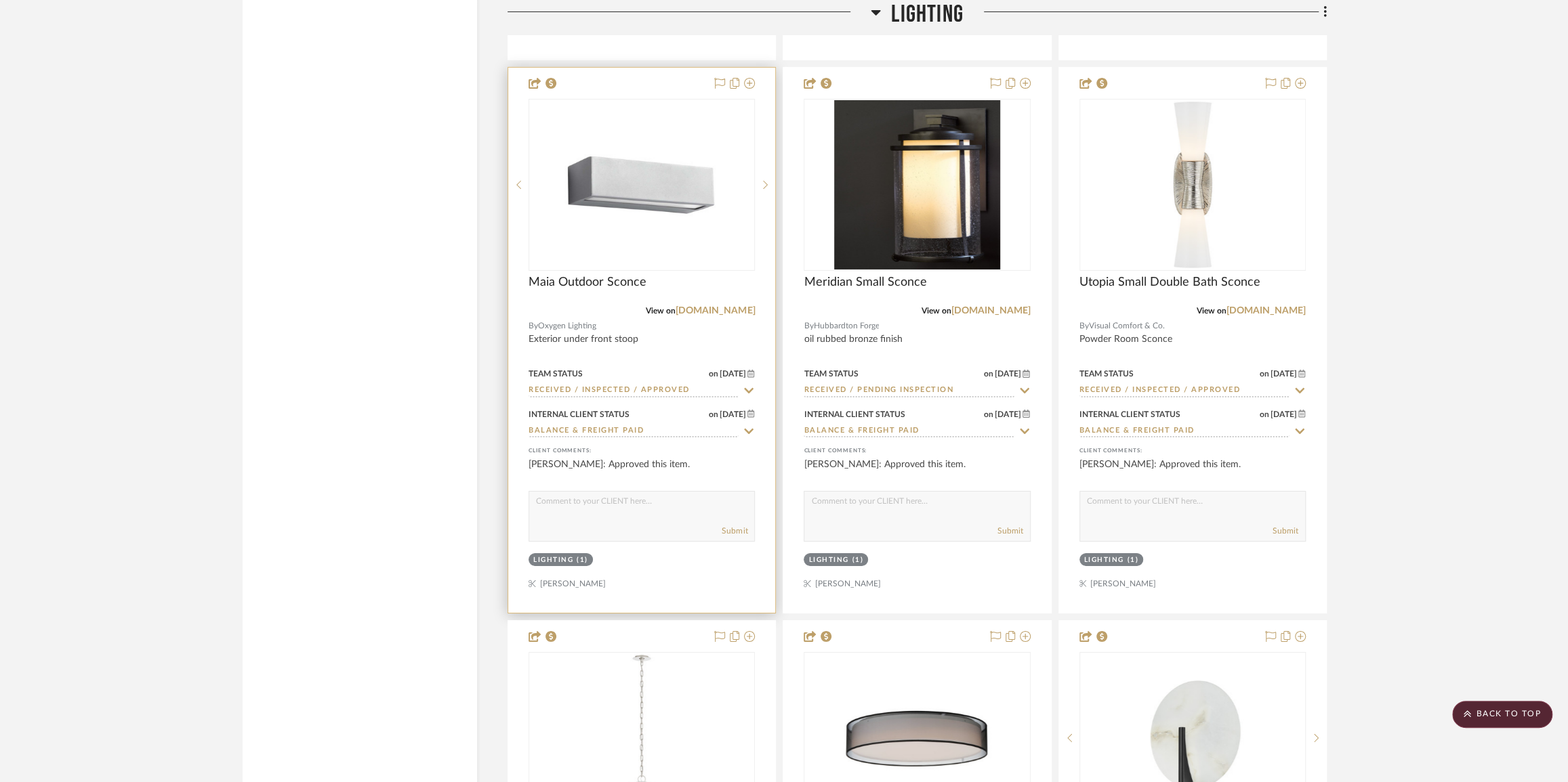
scroll to position [3756, 0]
